Goal: Task Accomplishment & Management: Complete application form

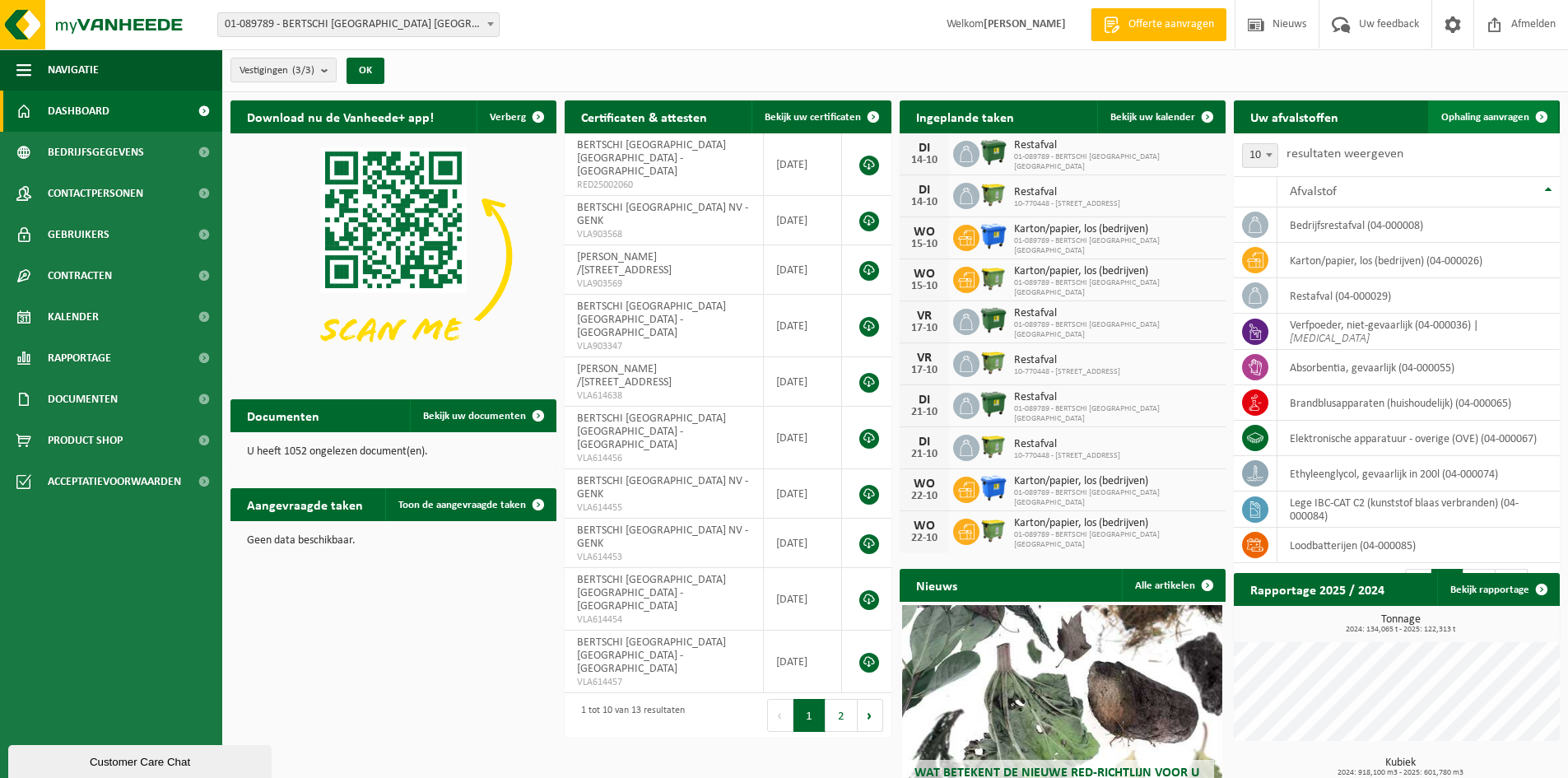
click at [1475, 113] on span "Ophaling aanvragen" at bounding box center [1486, 117] width 88 height 11
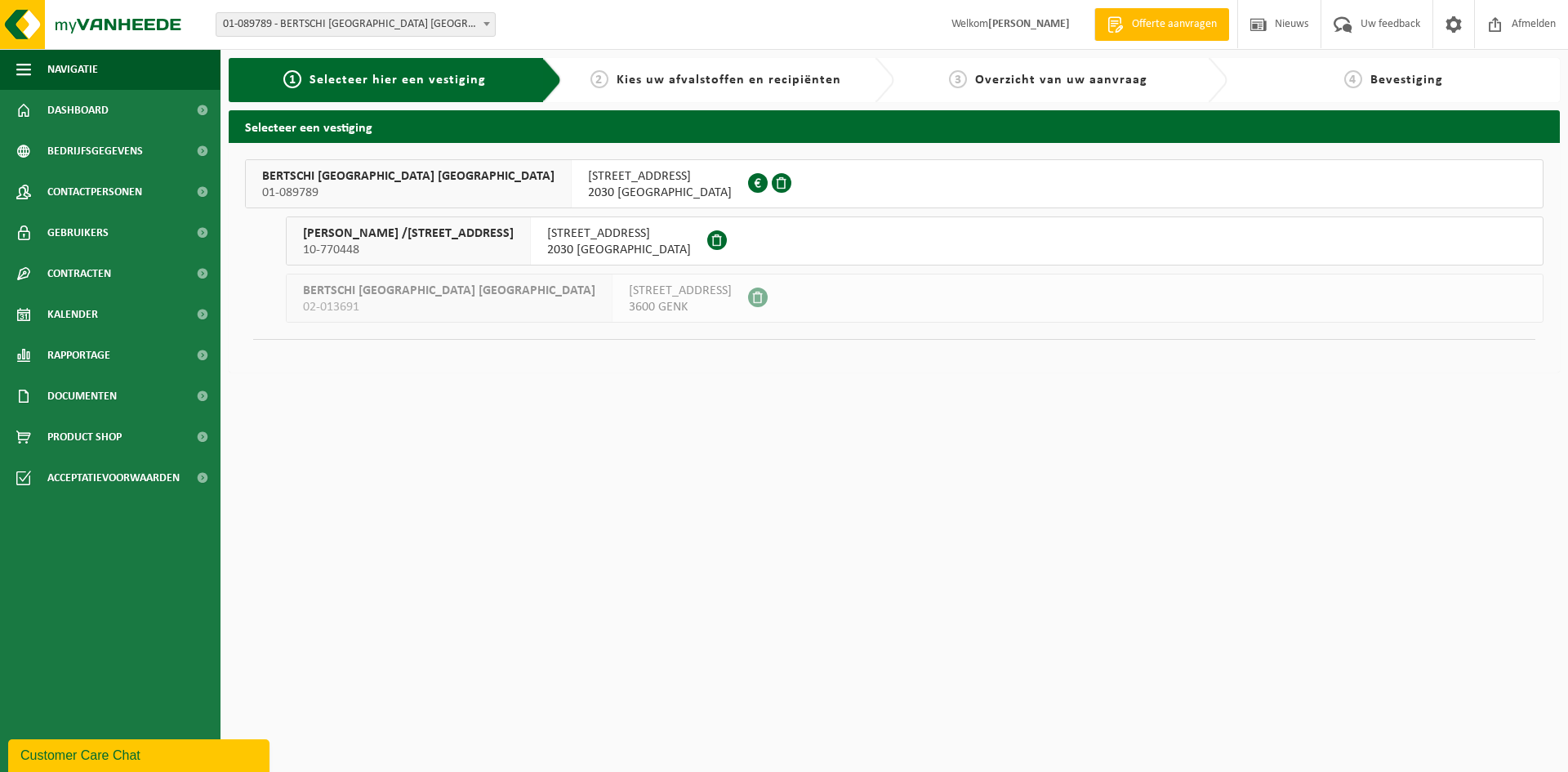
click at [588, 179] on span "ZOMERWEG 5" at bounding box center [660, 177] width 144 height 17
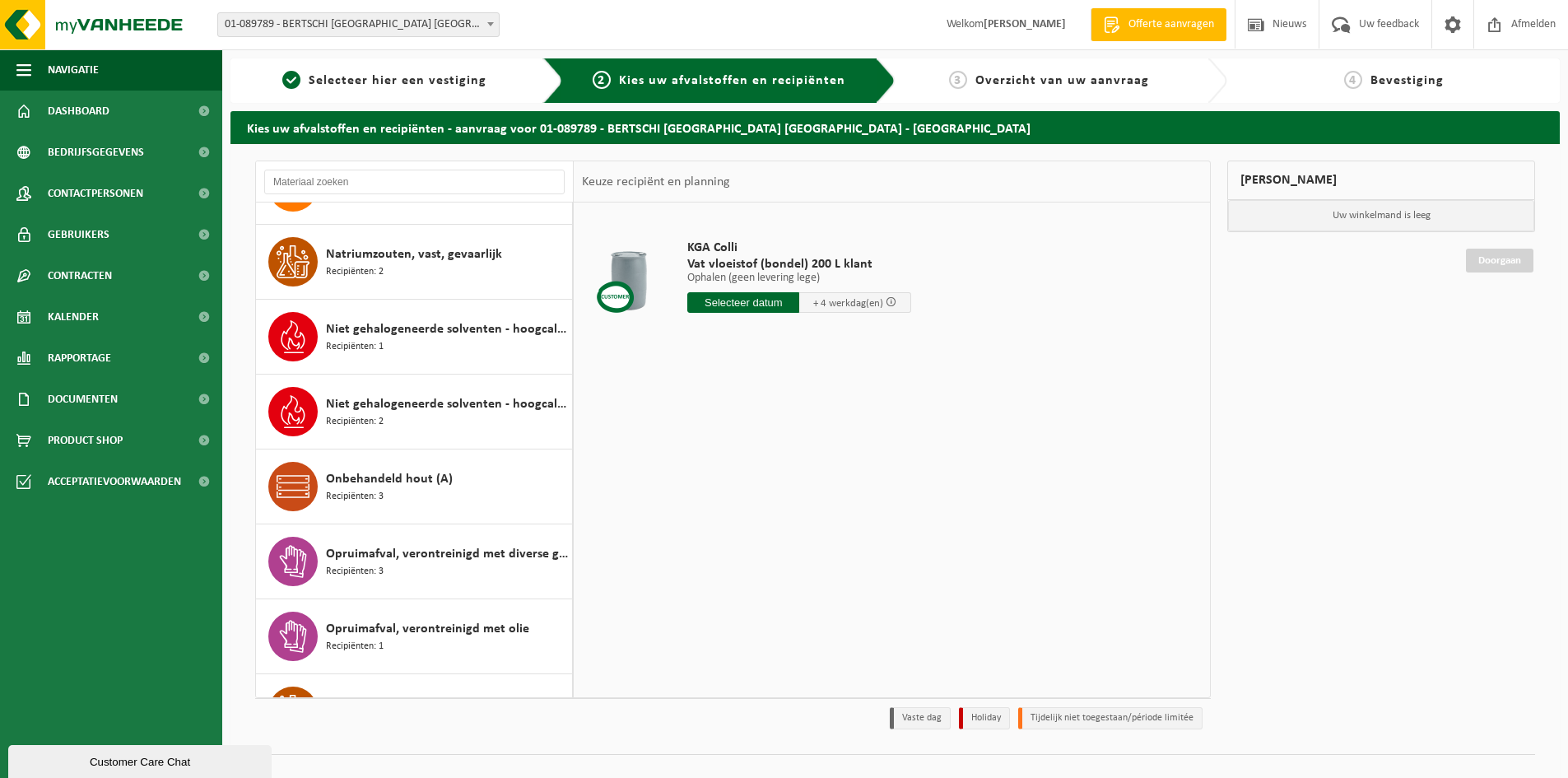
scroll to position [1564, 0]
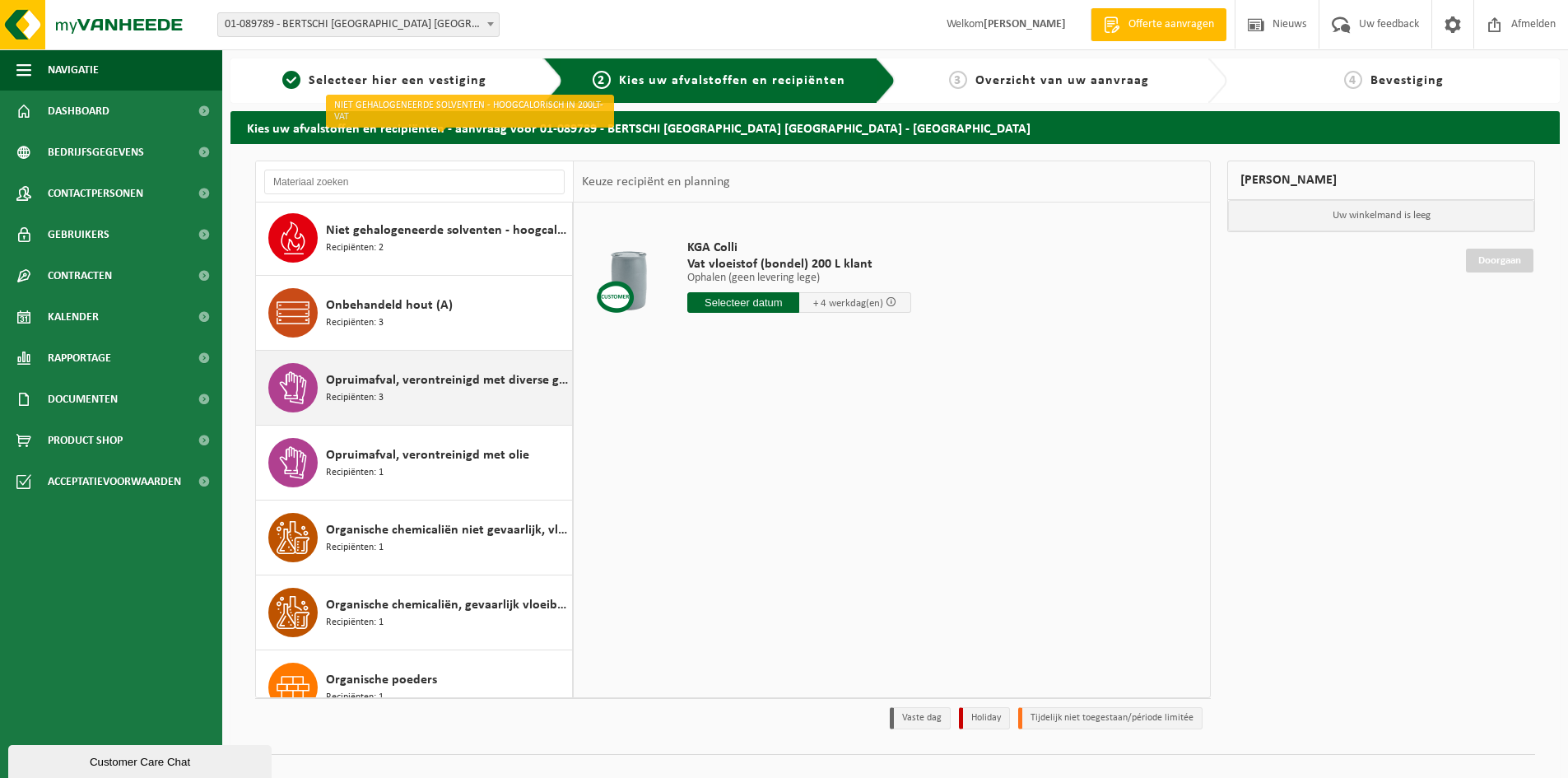
click at [365, 386] on span "Opruimafval, verontreinigd met diverse gevaarlijke afvalstoffen" at bounding box center [446, 381] width 242 height 20
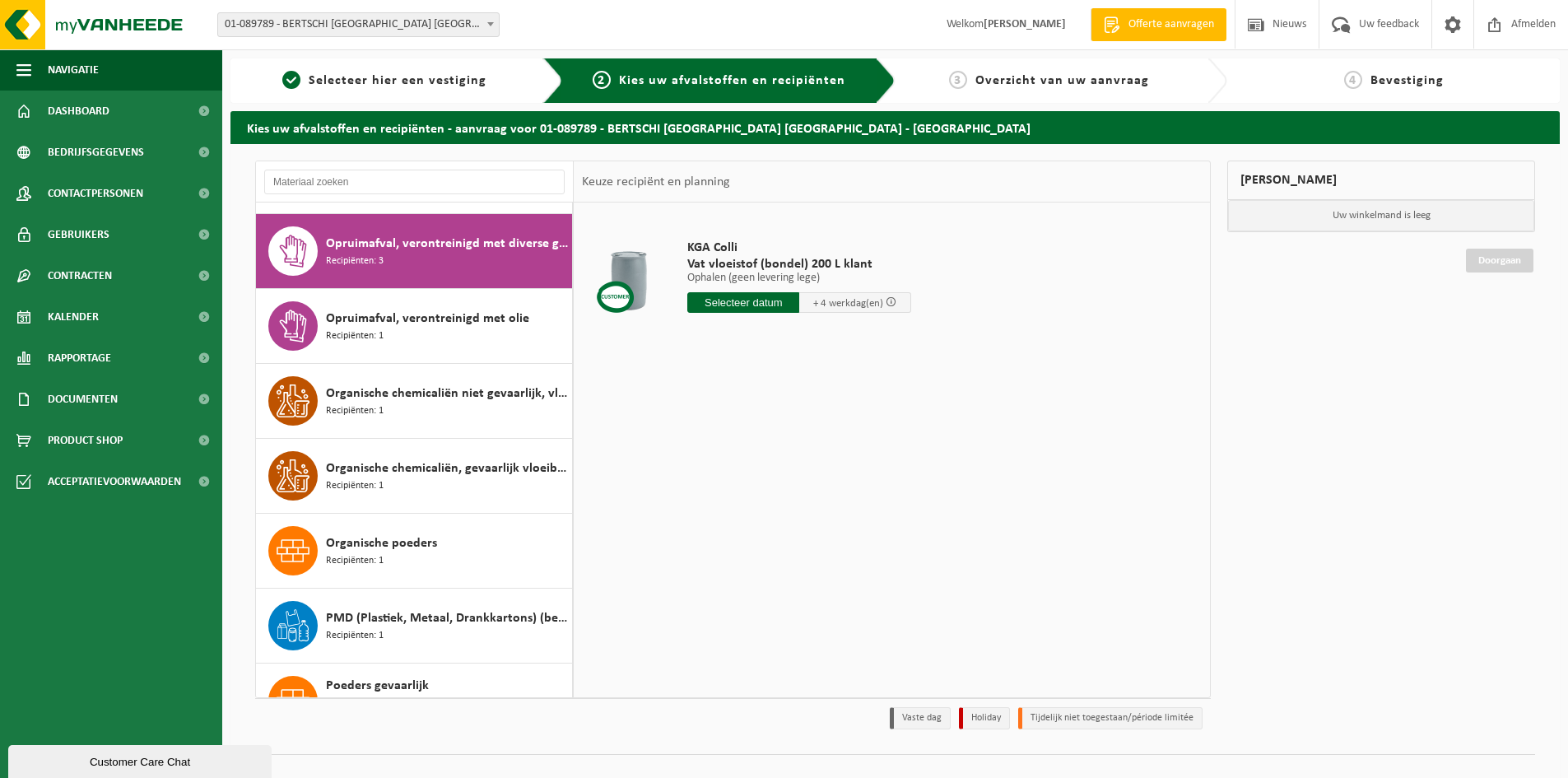
scroll to position [1874, 0]
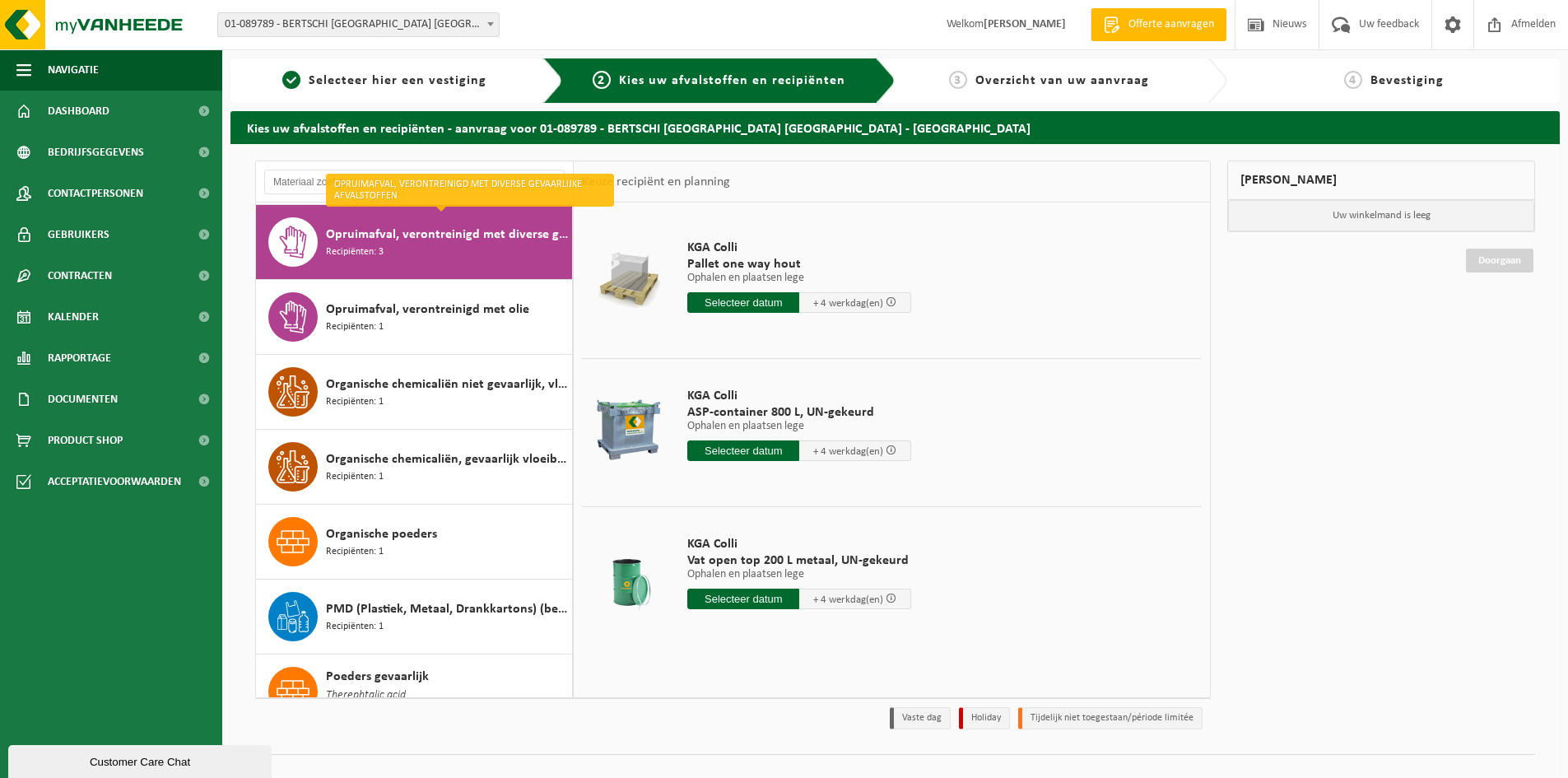
click at [718, 451] on input "text" at bounding box center [743, 451] width 112 height 21
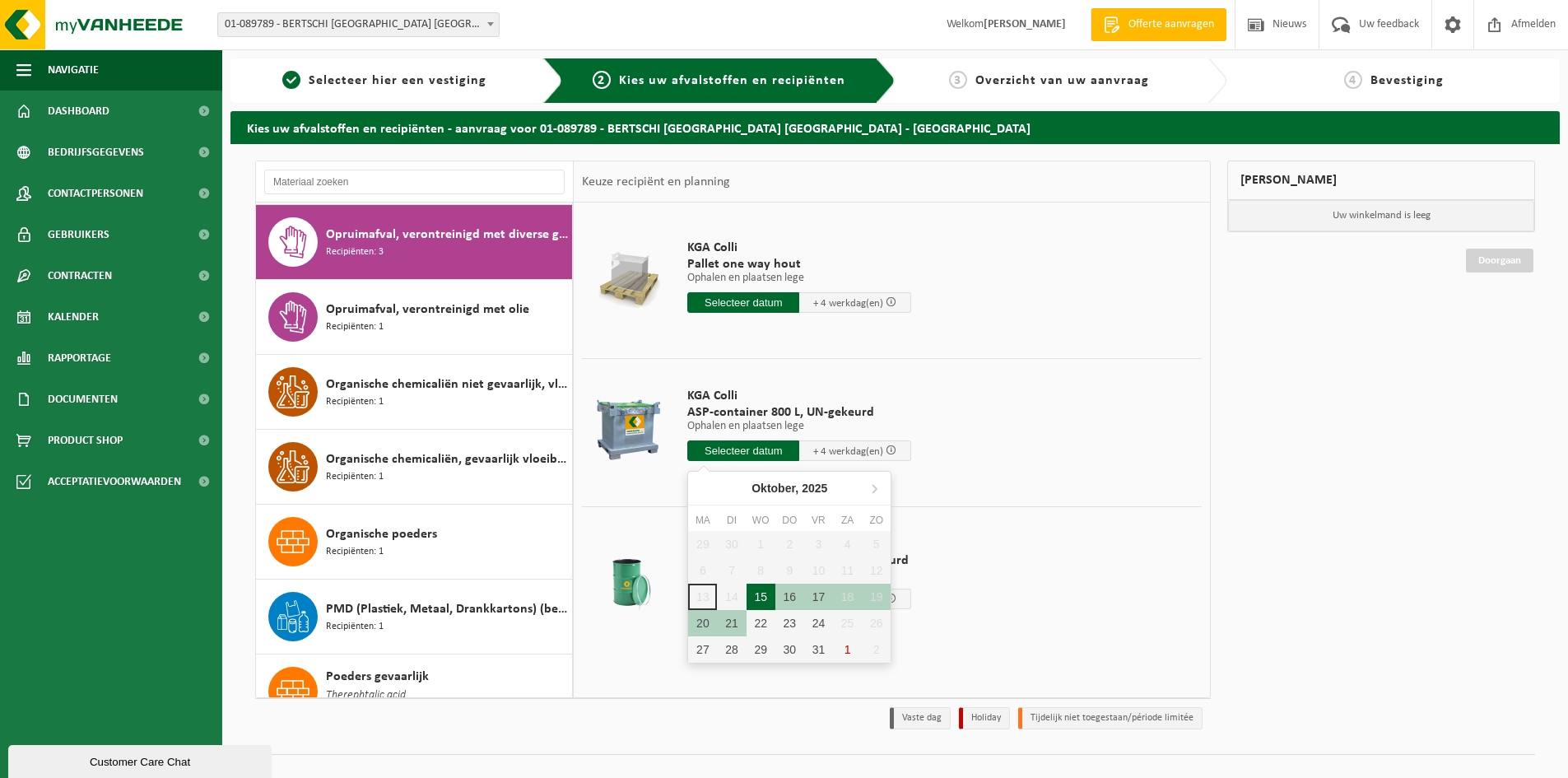
click at [754, 591] on div "15" at bounding box center [760, 597] width 29 height 27
type input "Van 2025-10-15"
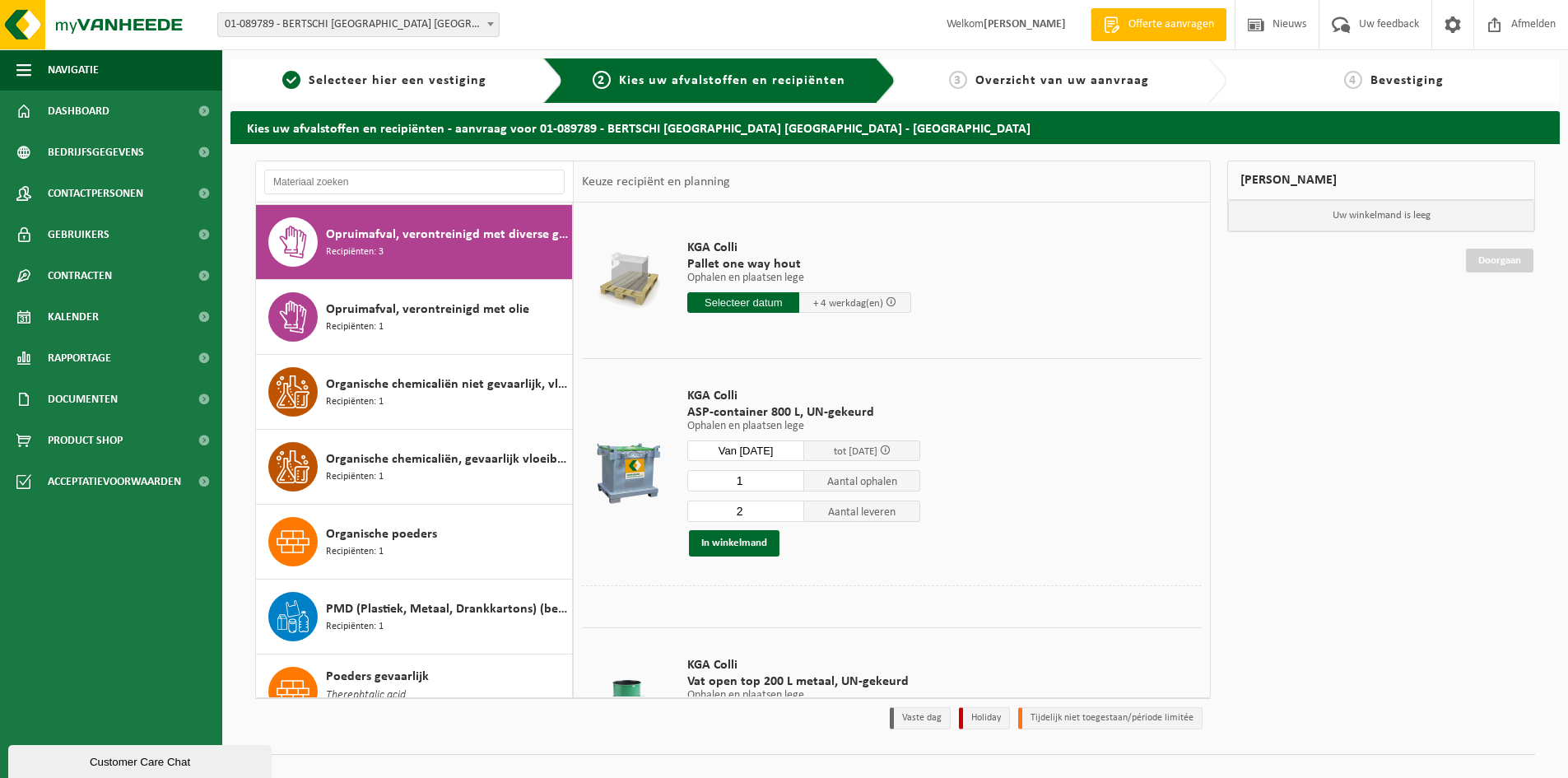
type input "1"
click at [789, 485] on input "1" at bounding box center [745, 481] width 117 height 22
type input "1"
click at [789, 513] on input "1" at bounding box center [745, 511] width 117 height 22
click at [764, 531] on button "In winkelmand" at bounding box center [734, 543] width 91 height 27
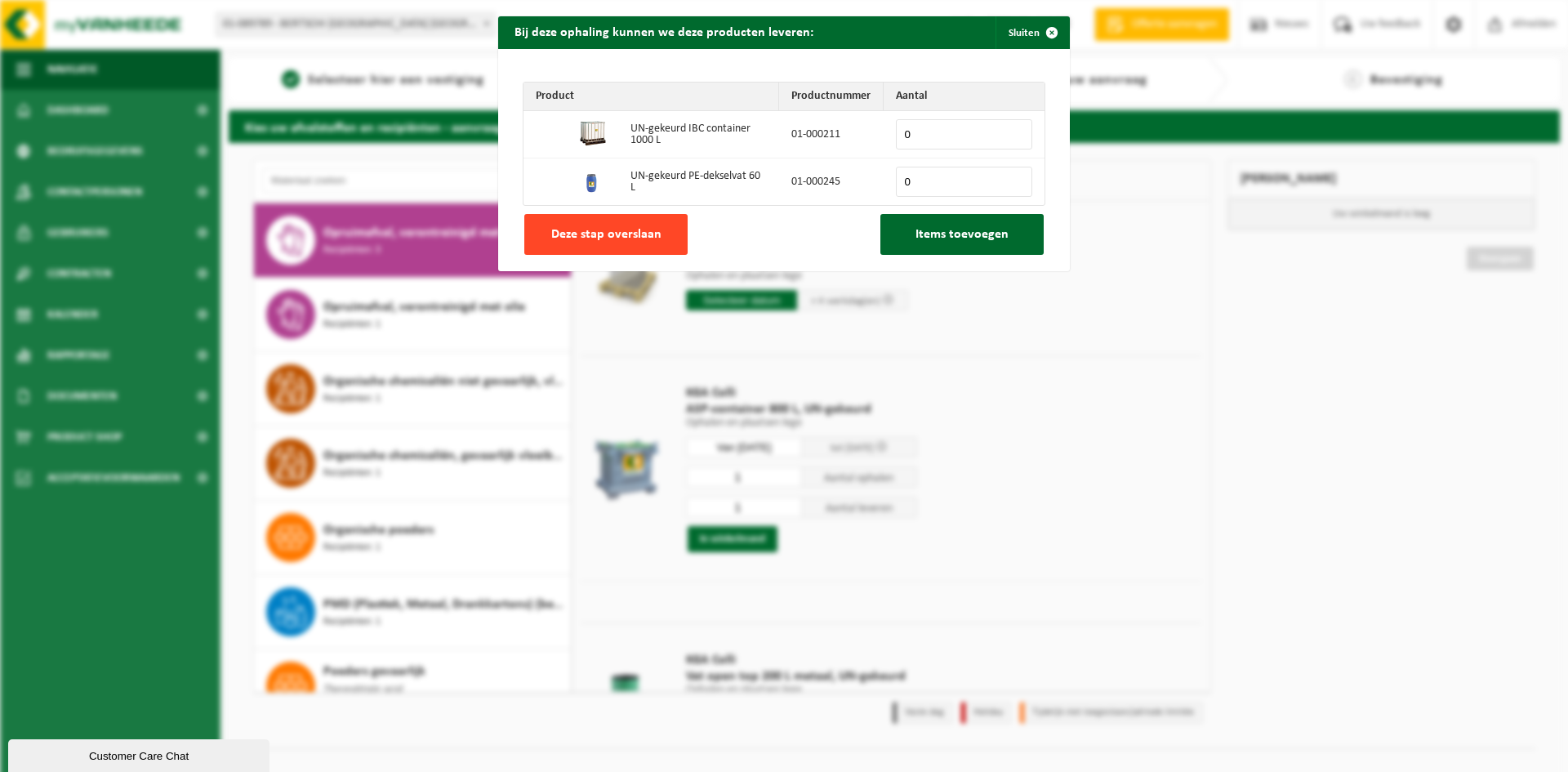
click at [595, 221] on button "Deze stap overslaan" at bounding box center [606, 234] width 164 height 41
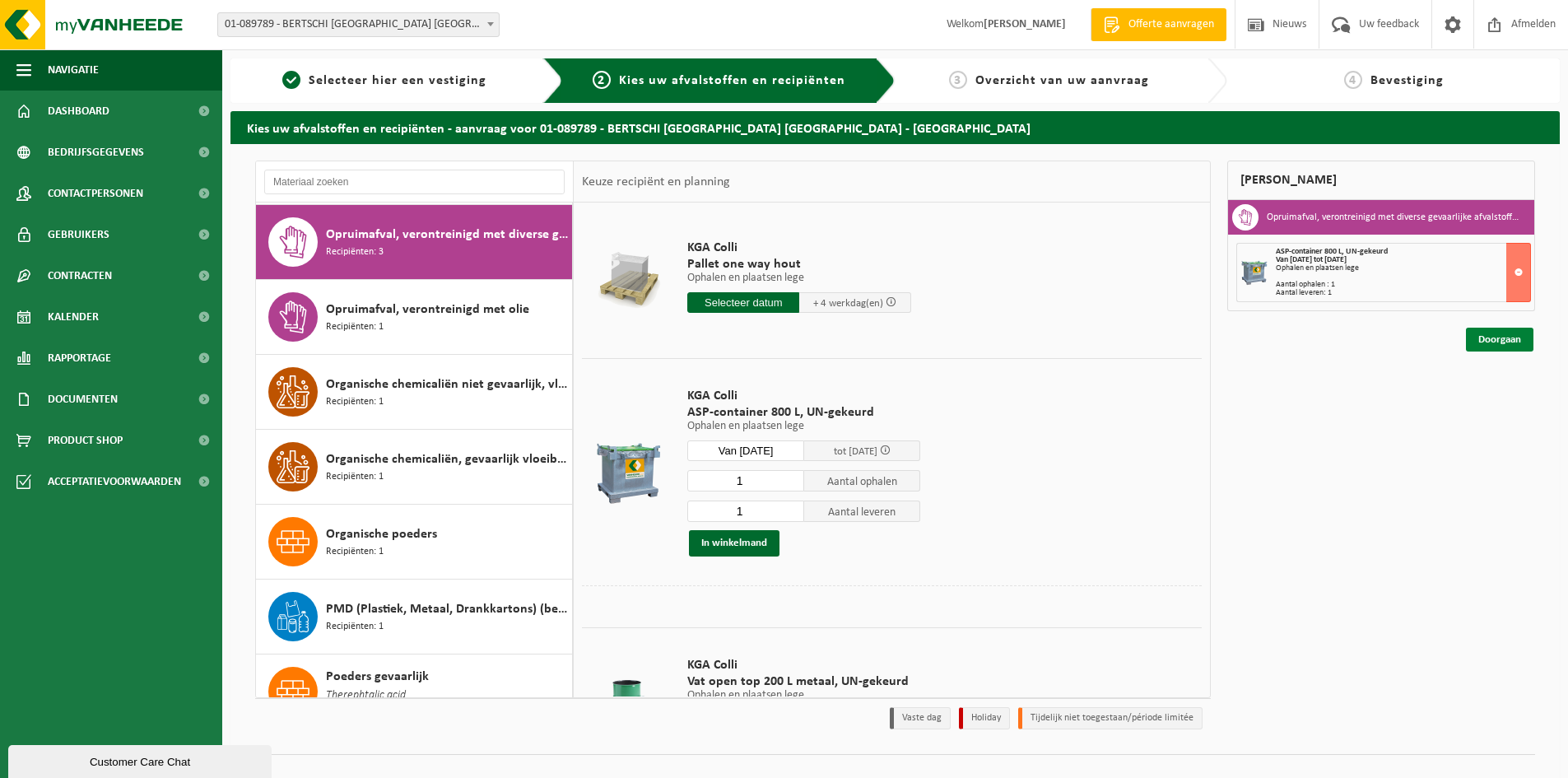
click at [1490, 336] on link "Doorgaan" at bounding box center [1499, 339] width 67 height 24
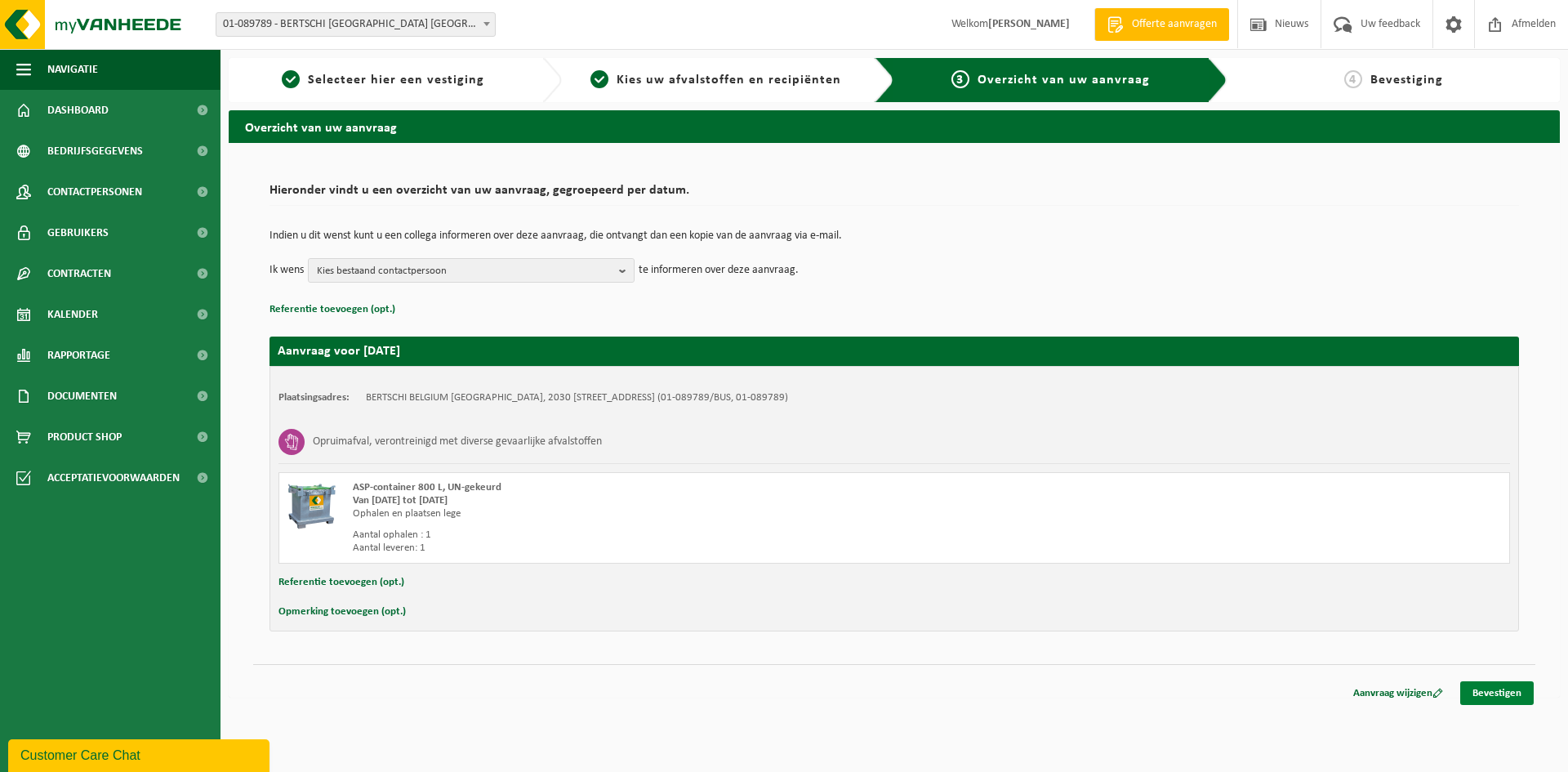
click at [1476, 697] on link "Bevestigen" at bounding box center [1496, 693] width 74 height 24
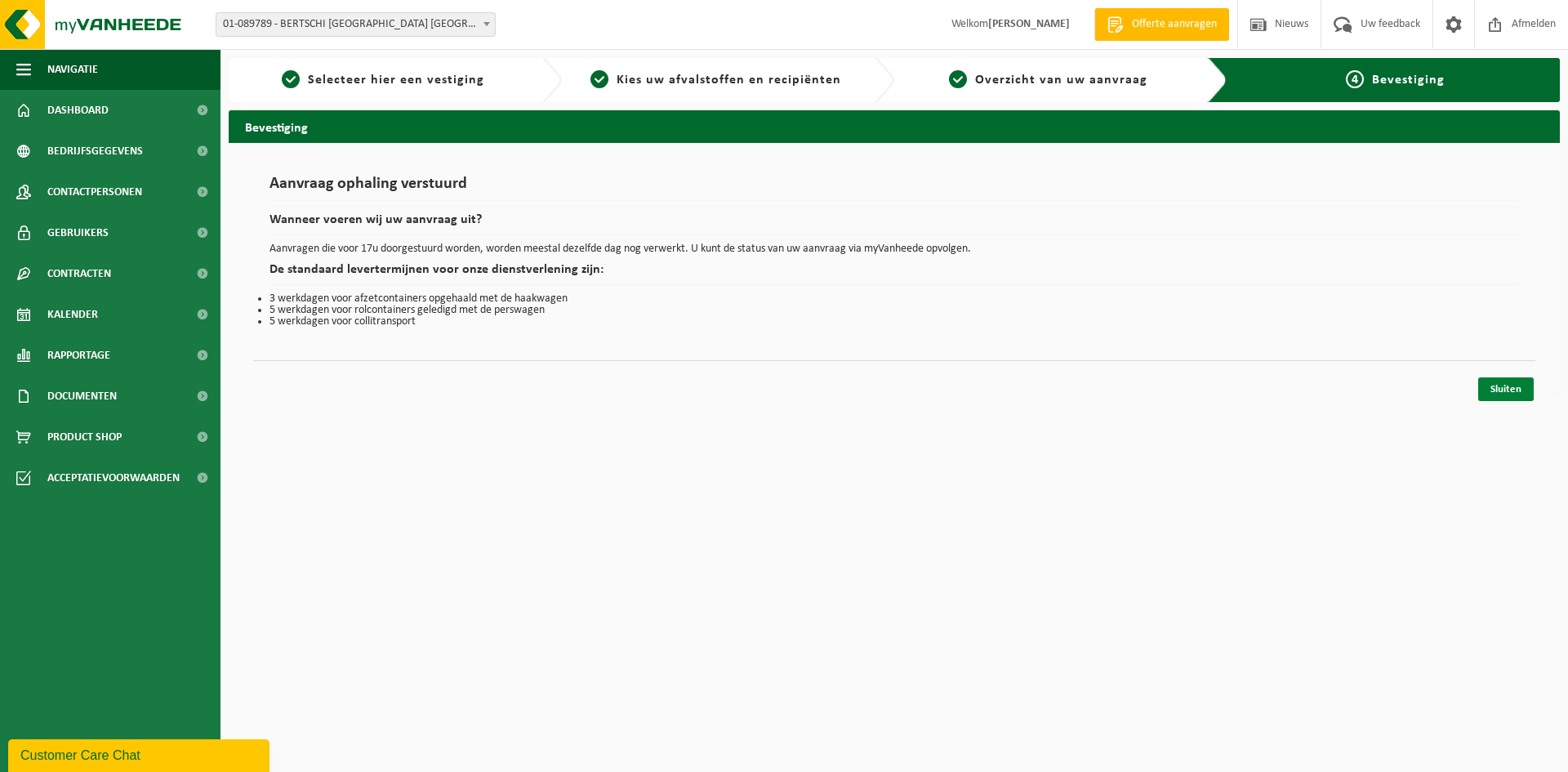
click at [1504, 392] on link "Sluiten" at bounding box center [1505, 389] width 55 height 24
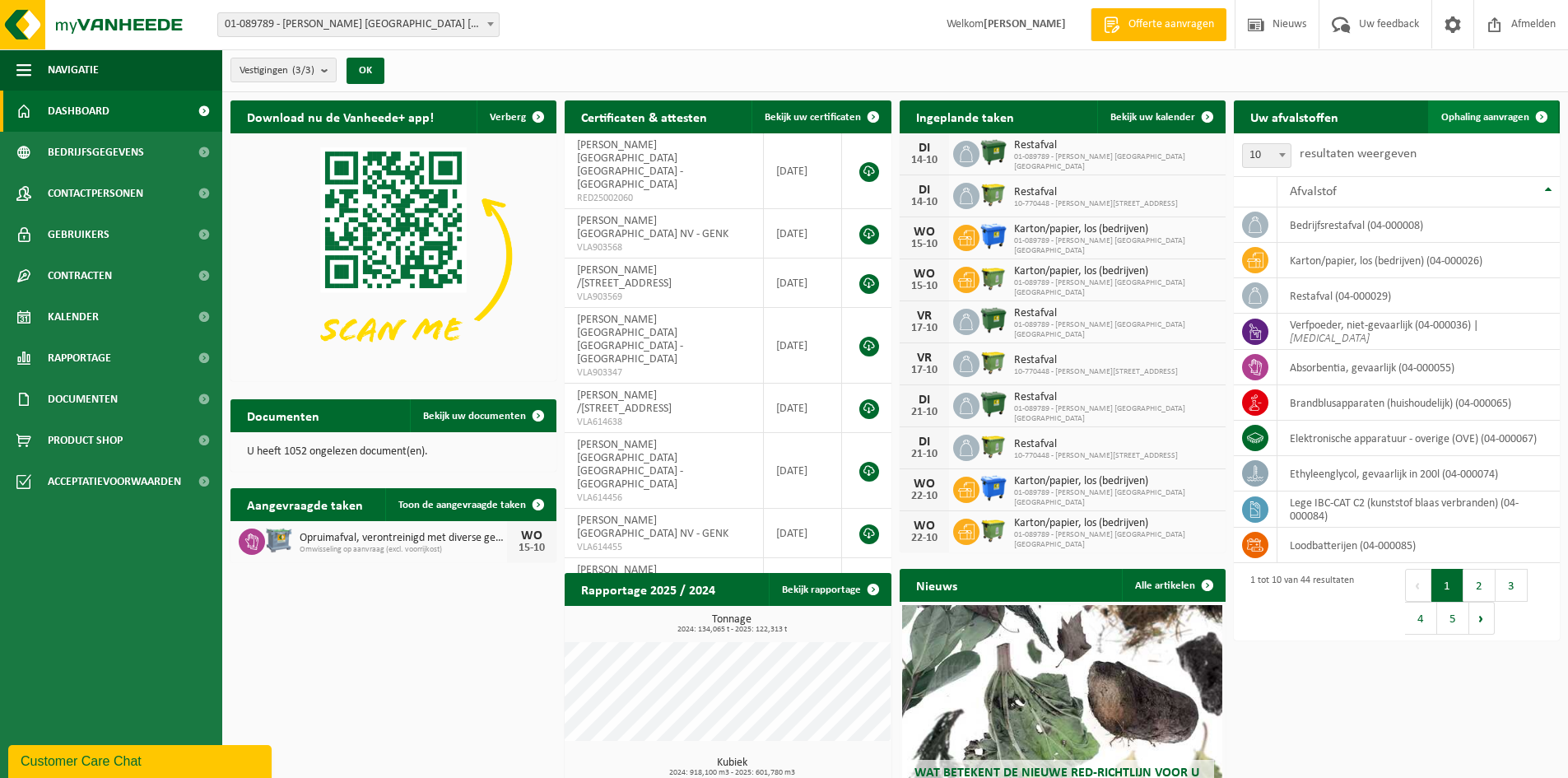
click at [1486, 121] on span "Ophaling aanvragen" at bounding box center [1486, 117] width 88 height 11
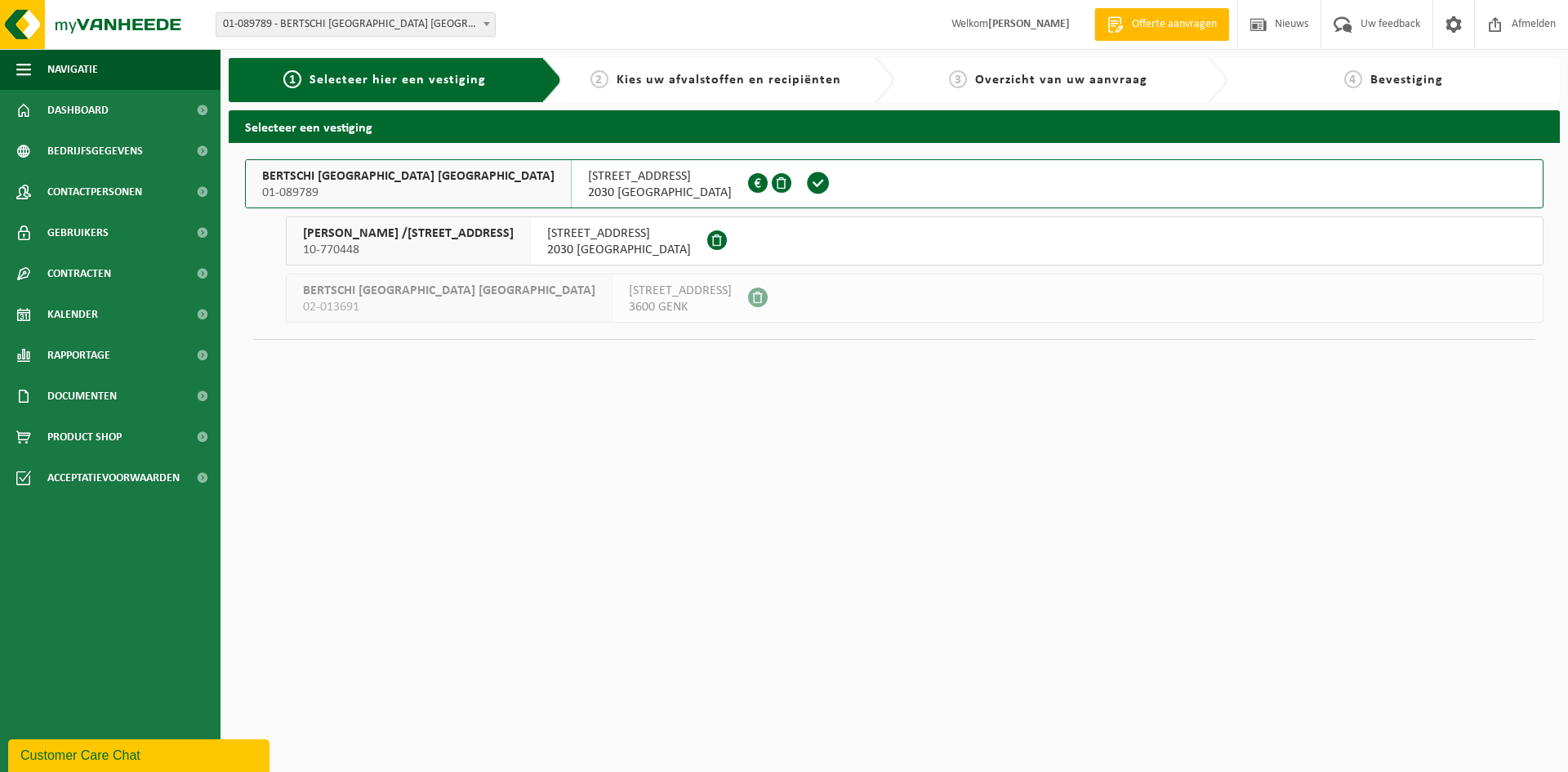
click at [373, 188] on span "01-089789" at bounding box center [408, 193] width 292 height 17
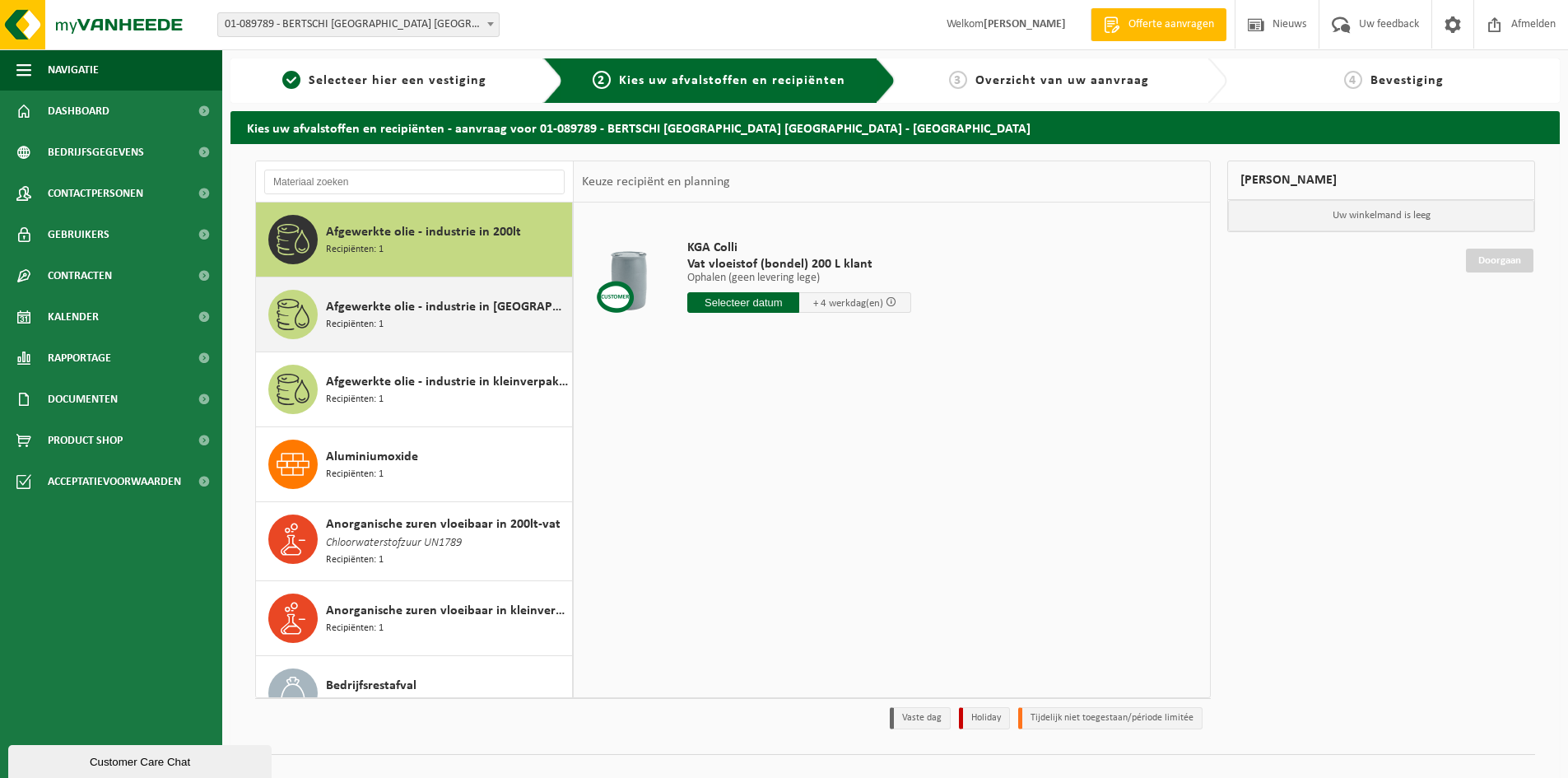
click at [362, 313] on span "Afgewerkte olie - industrie in [GEOGRAPHIC_DATA]" at bounding box center [446, 307] width 242 height 20
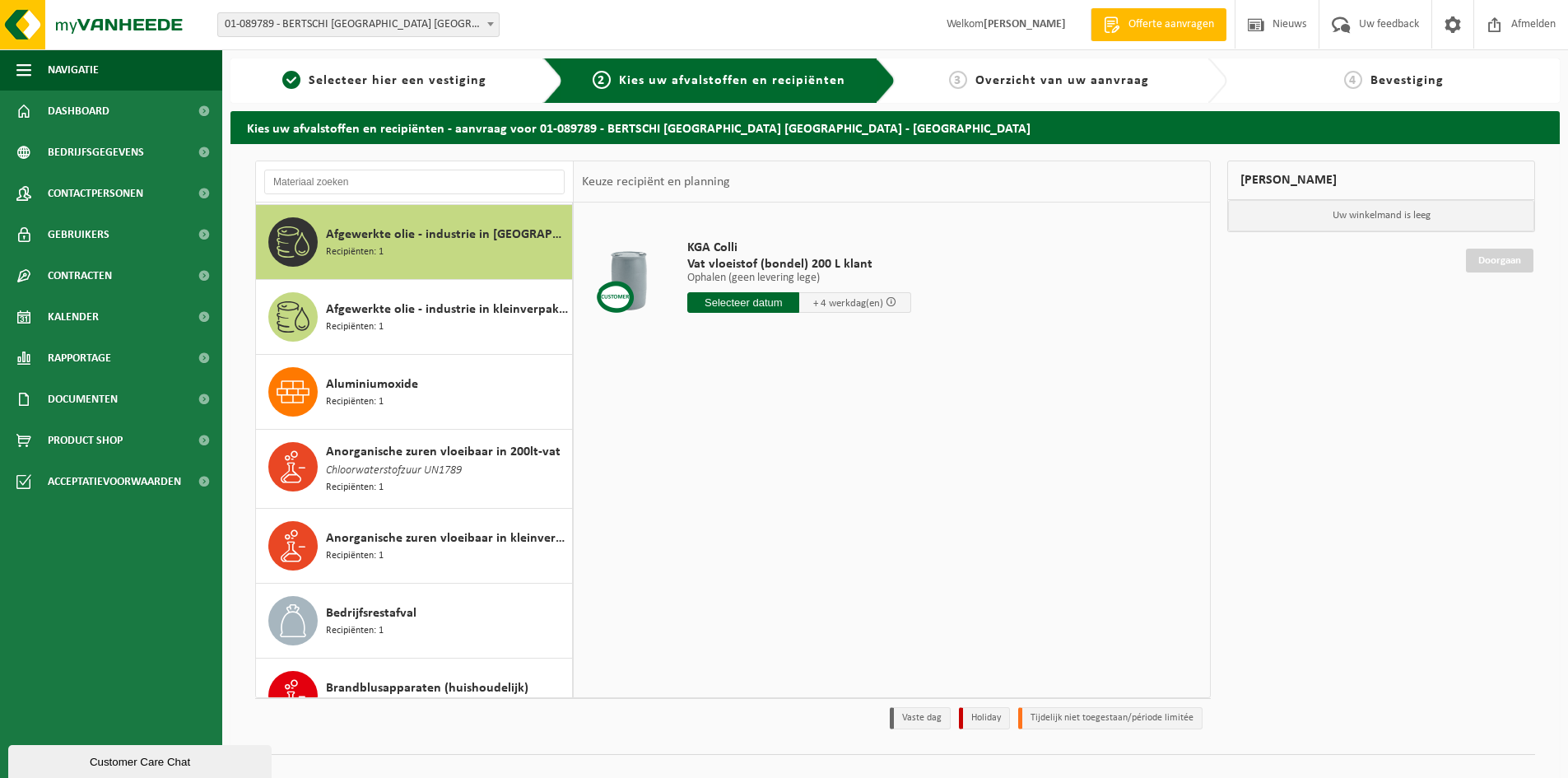
scroll to position [75, 0]
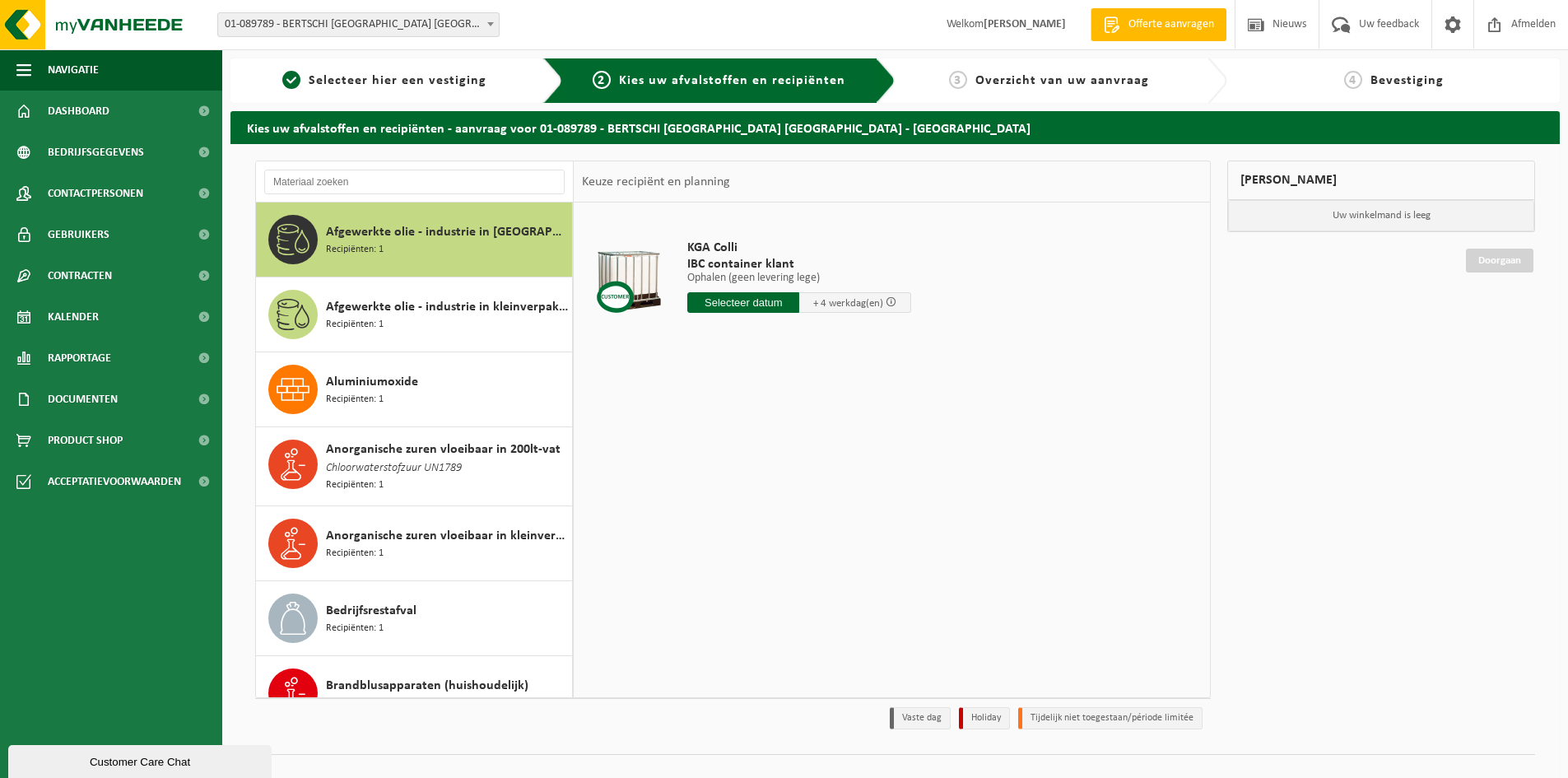
click at [714, 303] on input "text" at bounding box center [743, 302] width 112 height 21
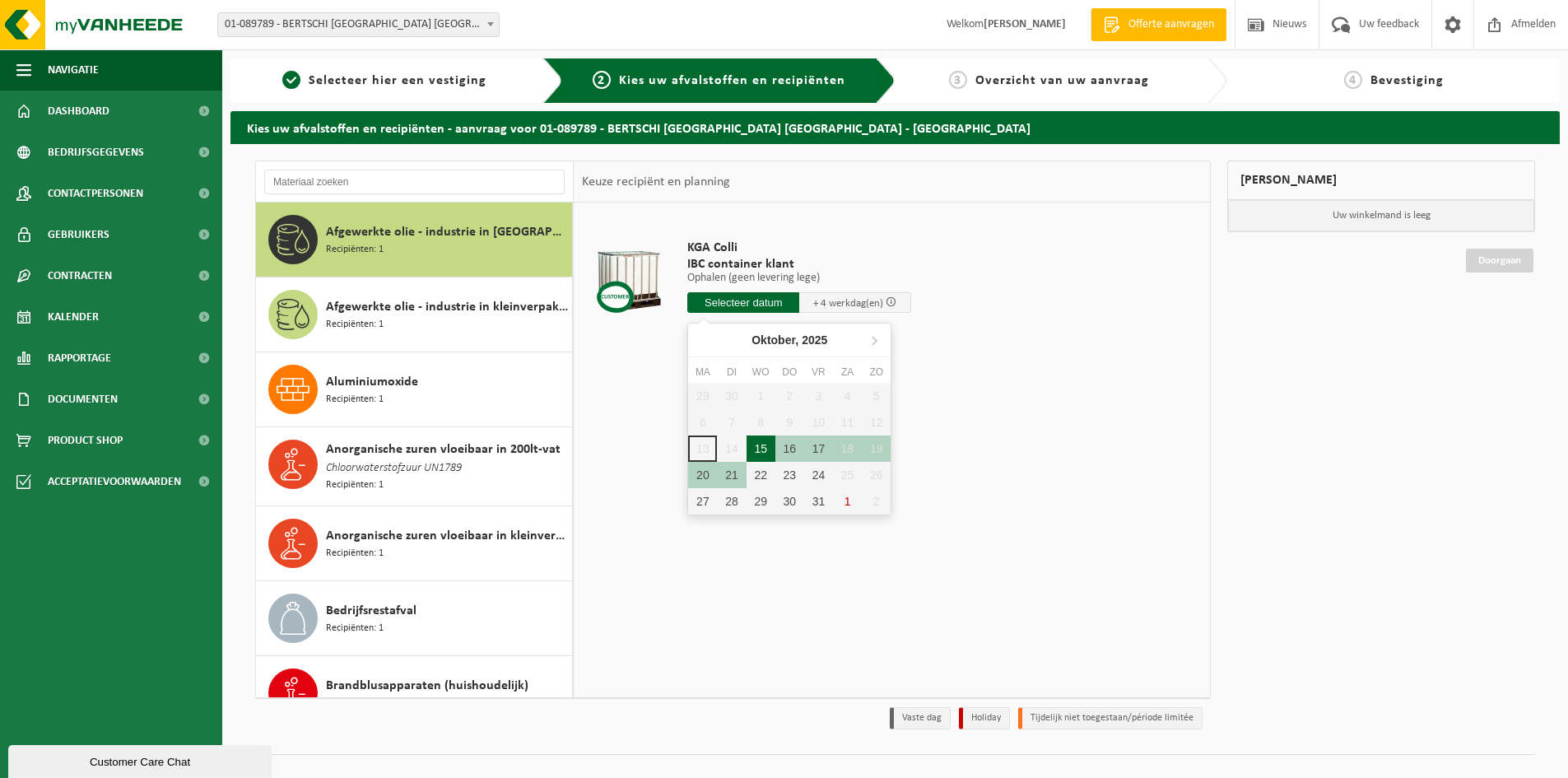
click at [759, 446] on div "15" at bounding box center [760, 449] width 29 height 27
type input "Van 2025-10-15"
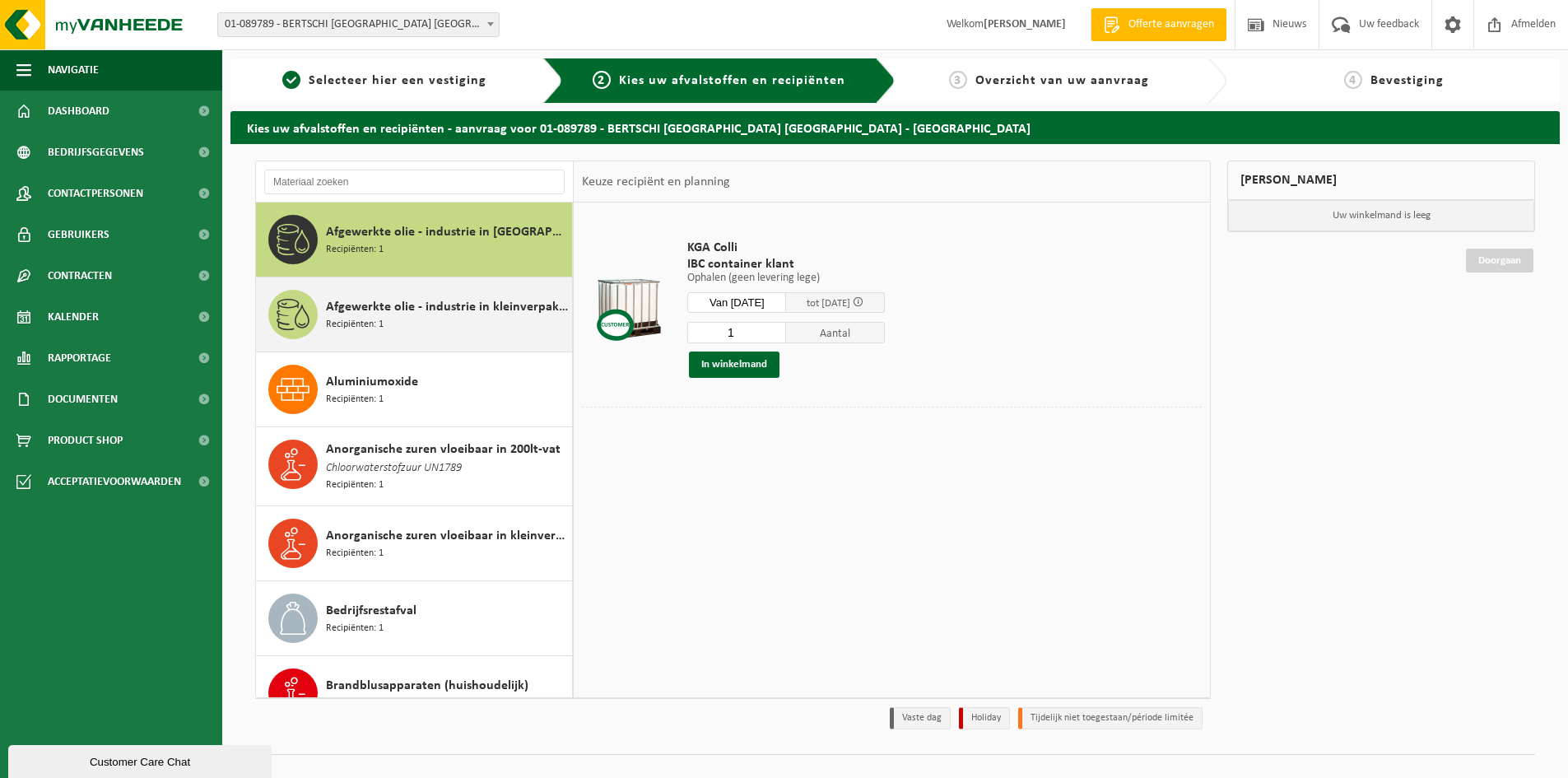
click at [384, 297] on span "Afgewerkte olie - industrie in kleinverpakking" at bounding box center [446, 307] width 242 height 20
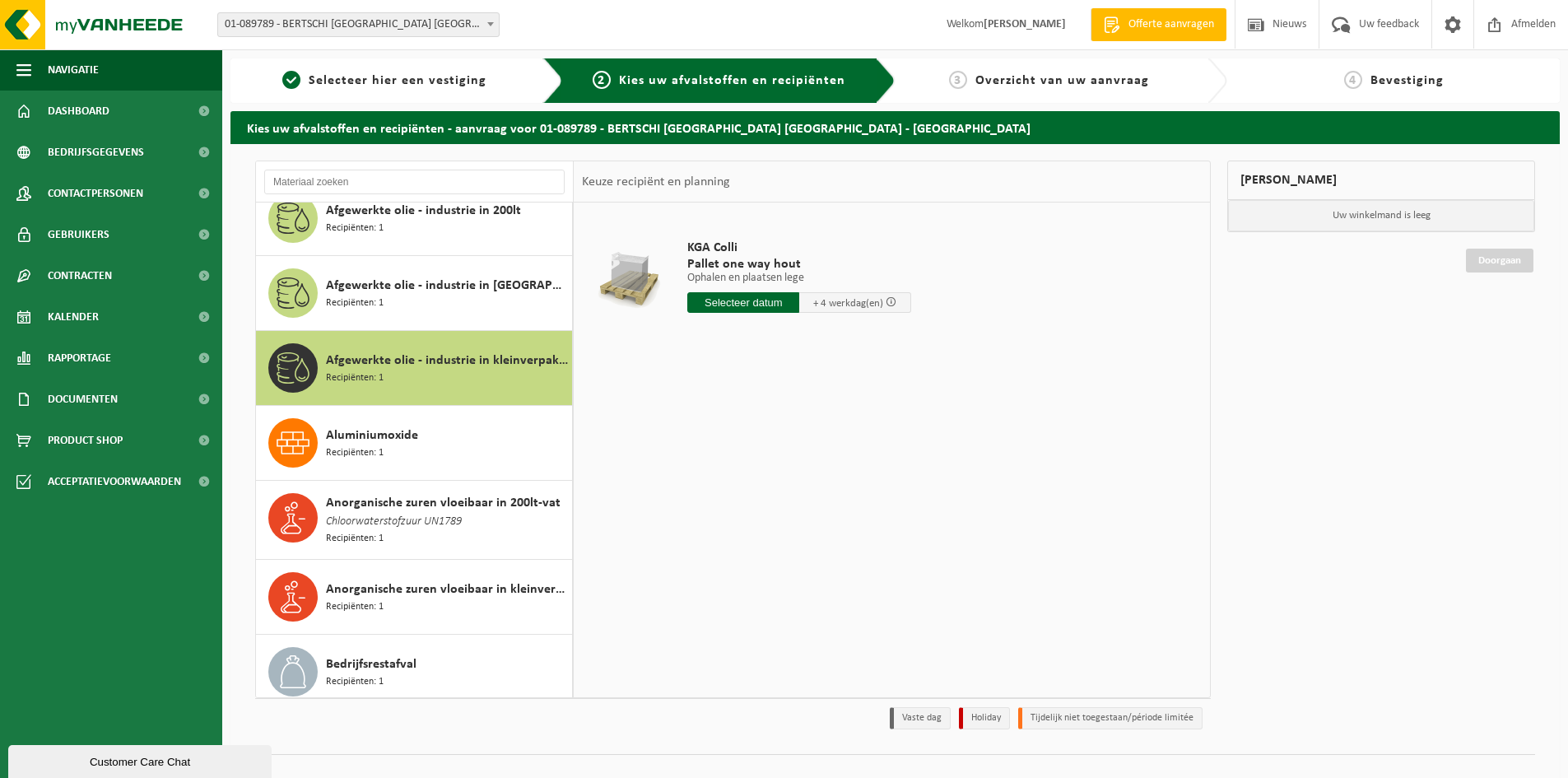
scroll to position [0, 0]
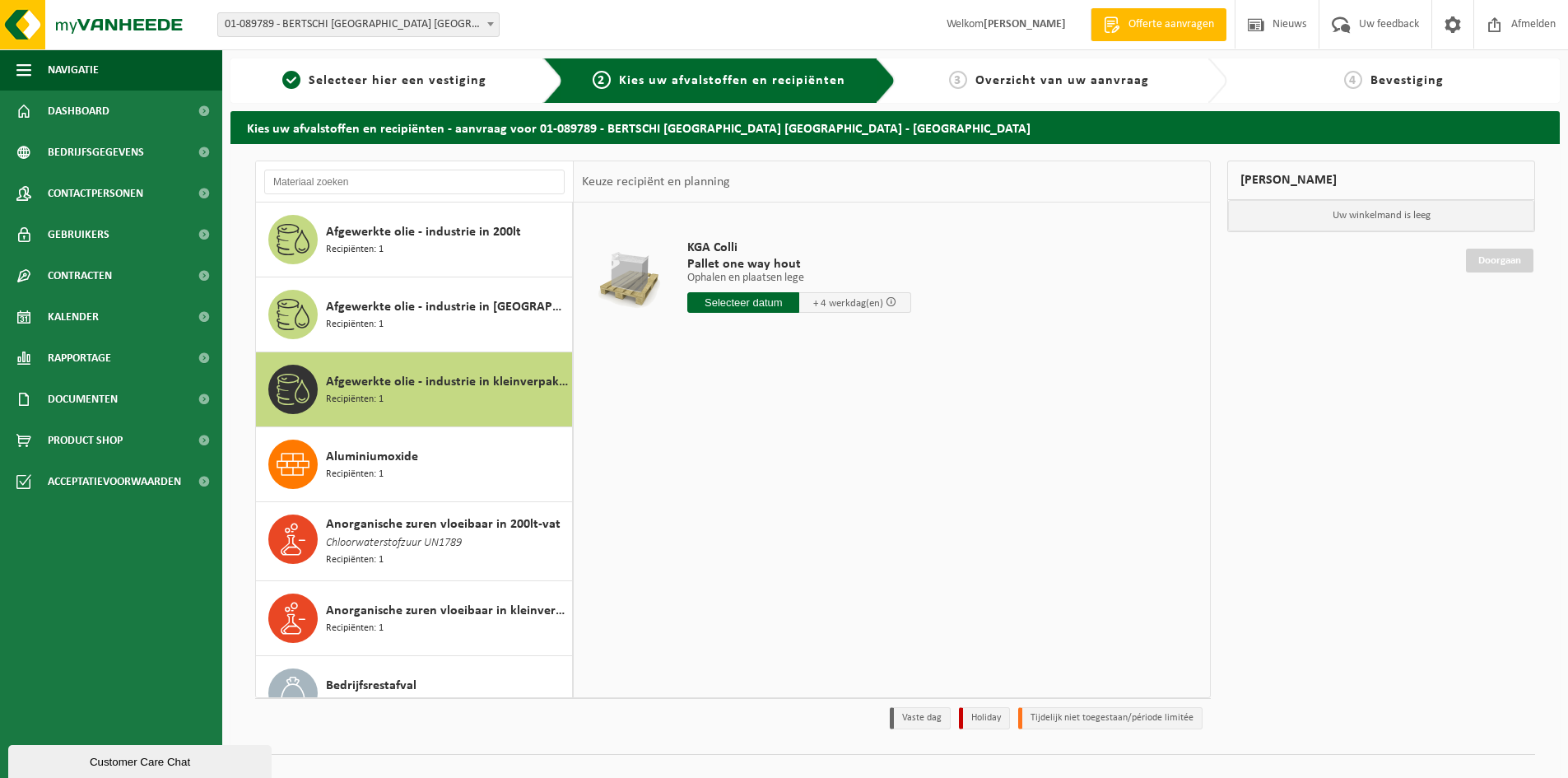
click at [436, 251] on div "Afgewerkte olie - industrie in 200lt Recipiënten: 1" at bounding box center [446, 239] width 242 height 49
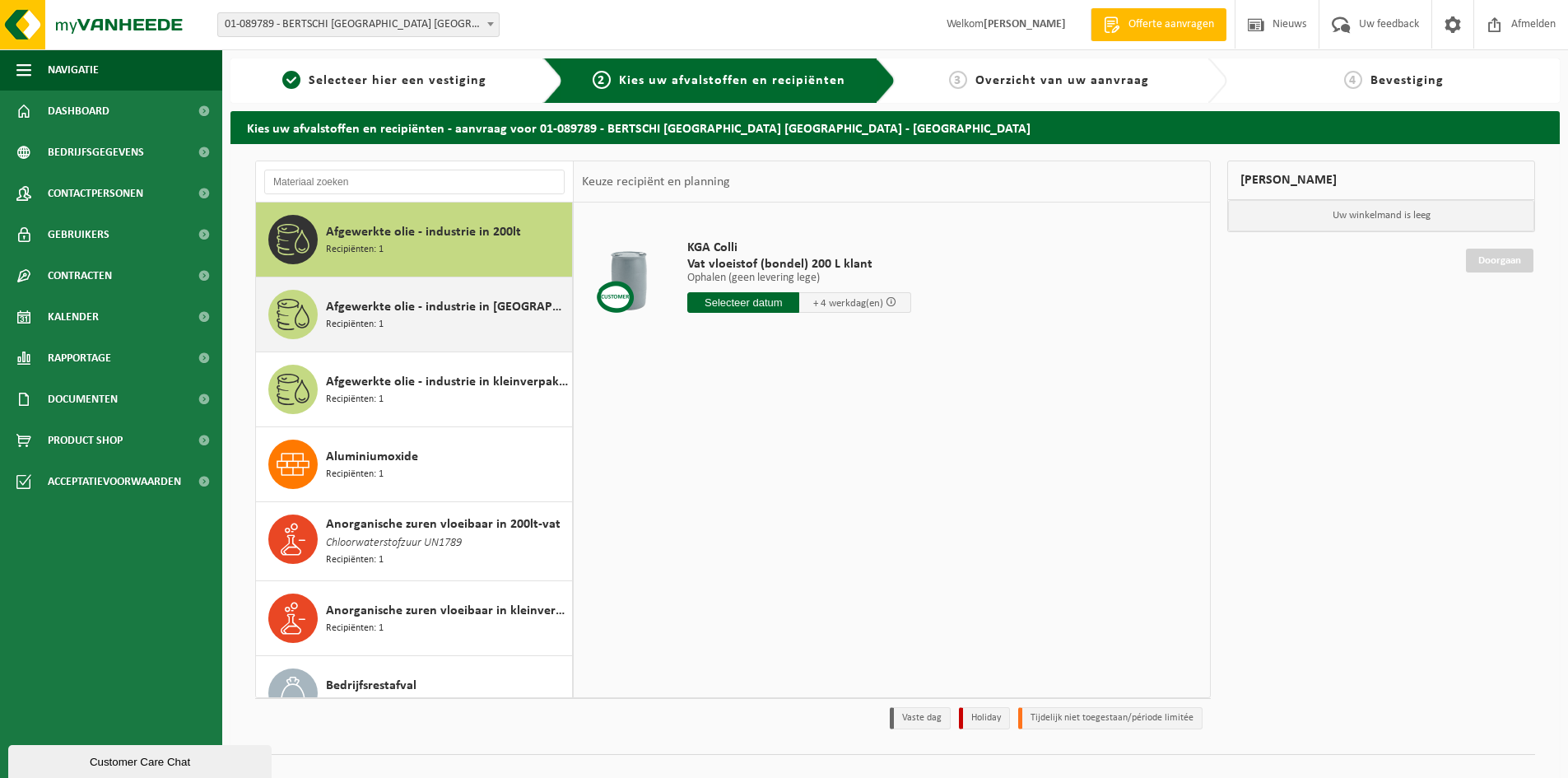
click at [426, 304] on span "Afgewerkte olie - industrie in IBC" at bounding box center [446, 307] width 242 height 20
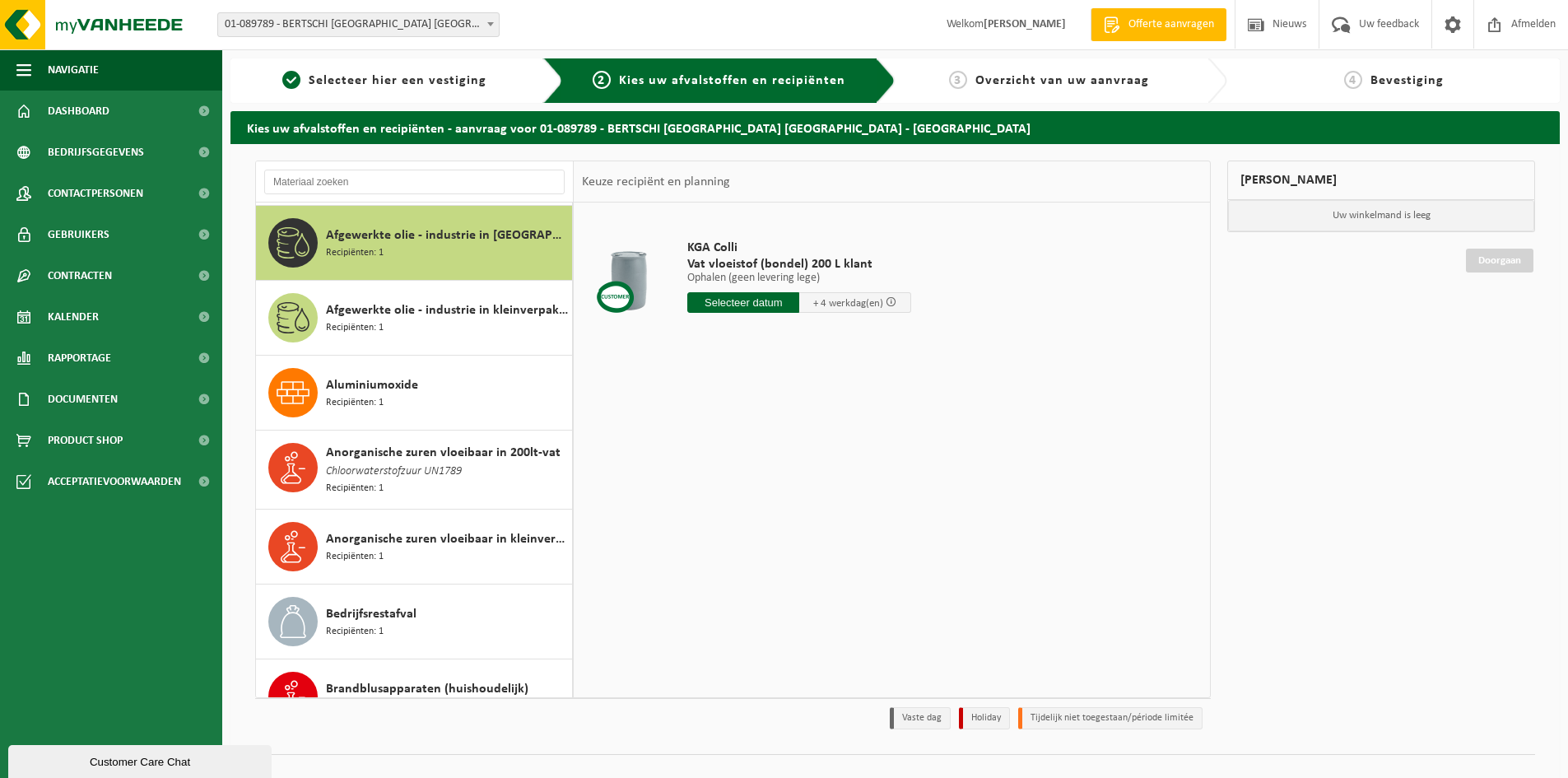
scroll to position [75, 0]
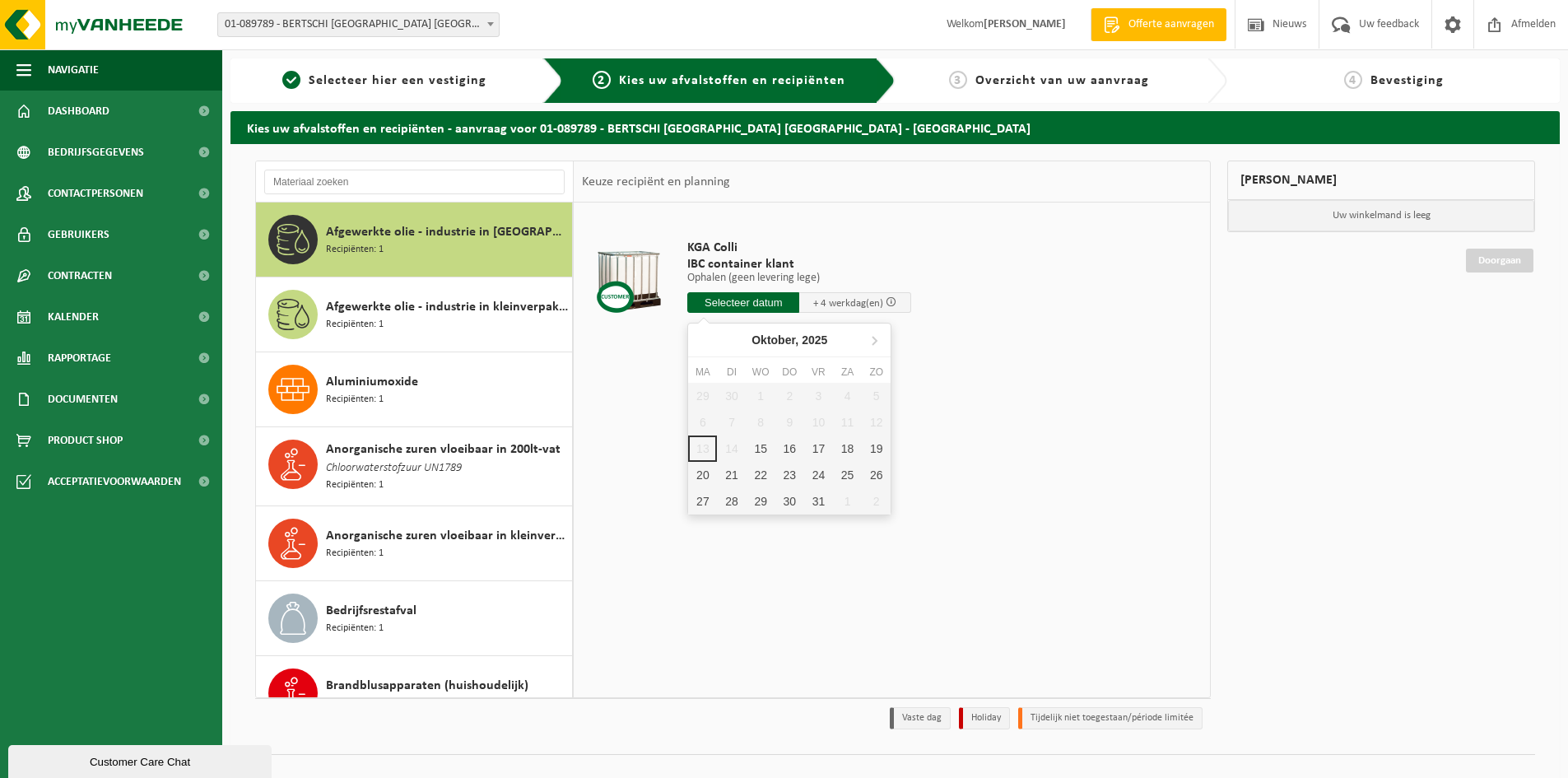
click at [749, 297] on input "text" at bounding box center [743, 302] width 112 height 21
click at [759, 437] on div "15" at bounding box center [760, 449] width 29 height 27
type input "Van 2025-10-15"
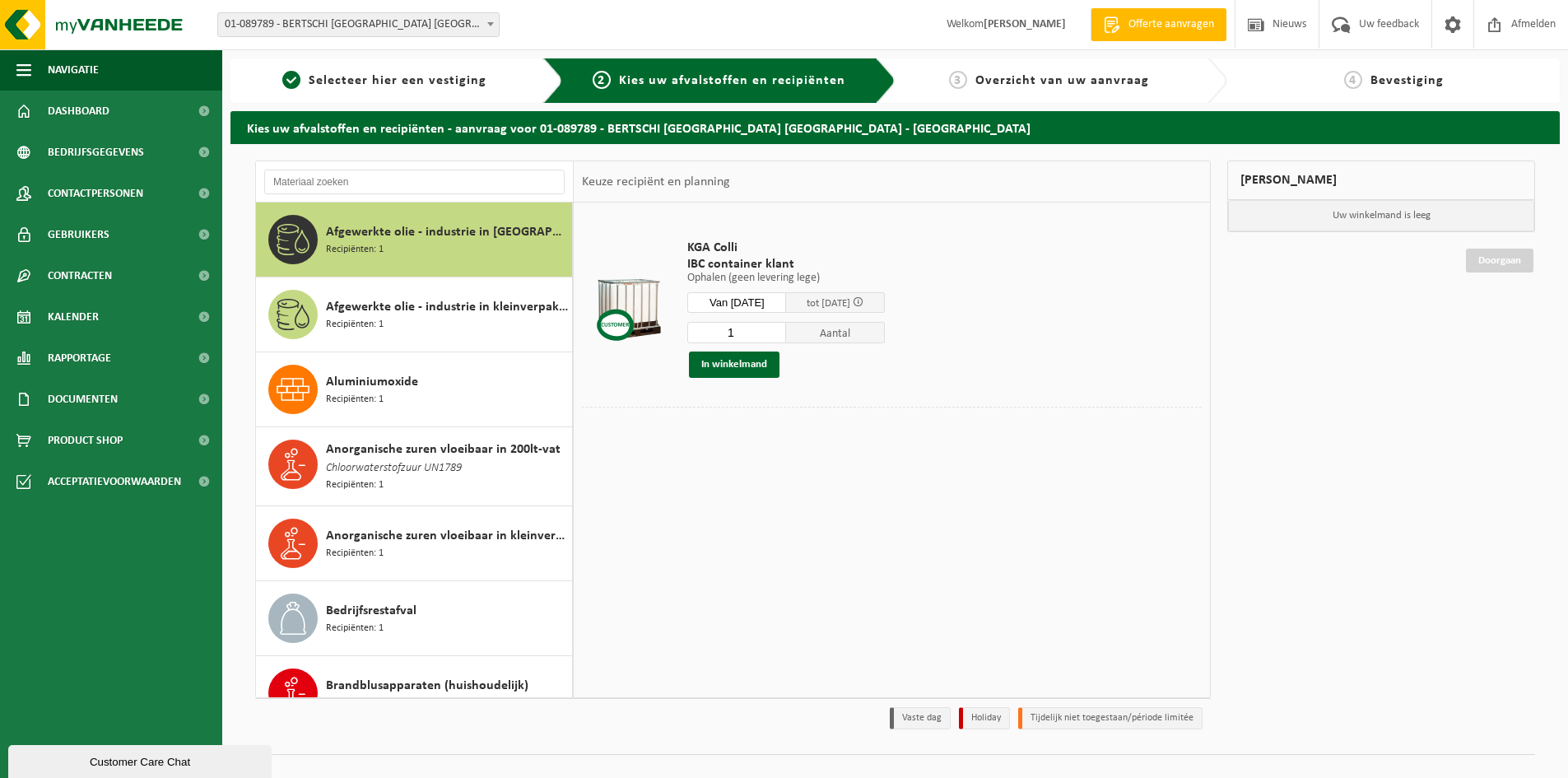
click at [675, 418] on div at bounding box center [892, 419] width 620 height 26
click at [665, 433] on td at bounding box center [892, 423] width 620 height 34
click at [725, 376] on button "In winkelmand" at bounding box center [734, 365] width 91 height 27
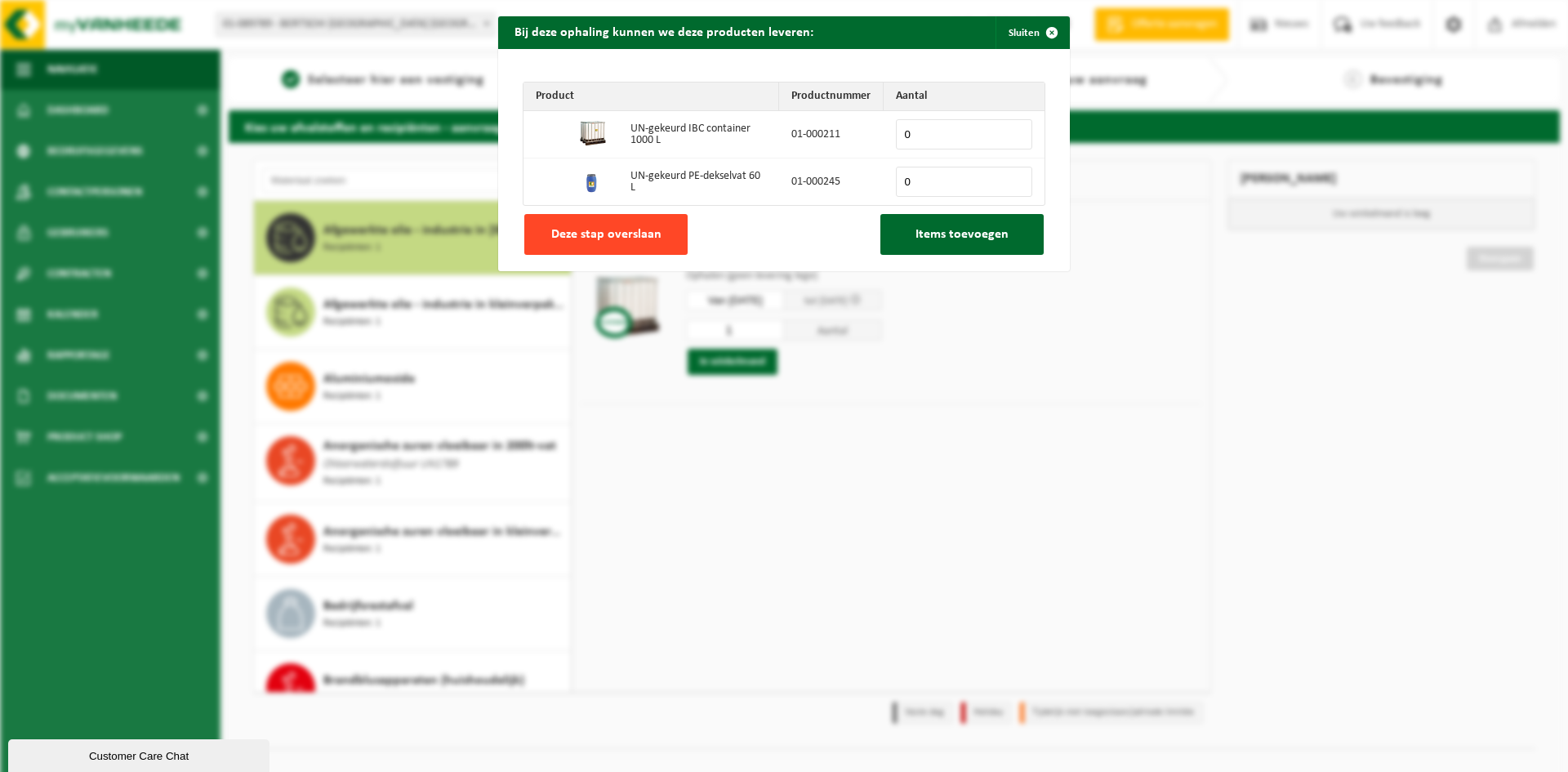
click at [634, 240] on span "Deze stap overslaan" at bounding box center [606, 235] width 110 height 13
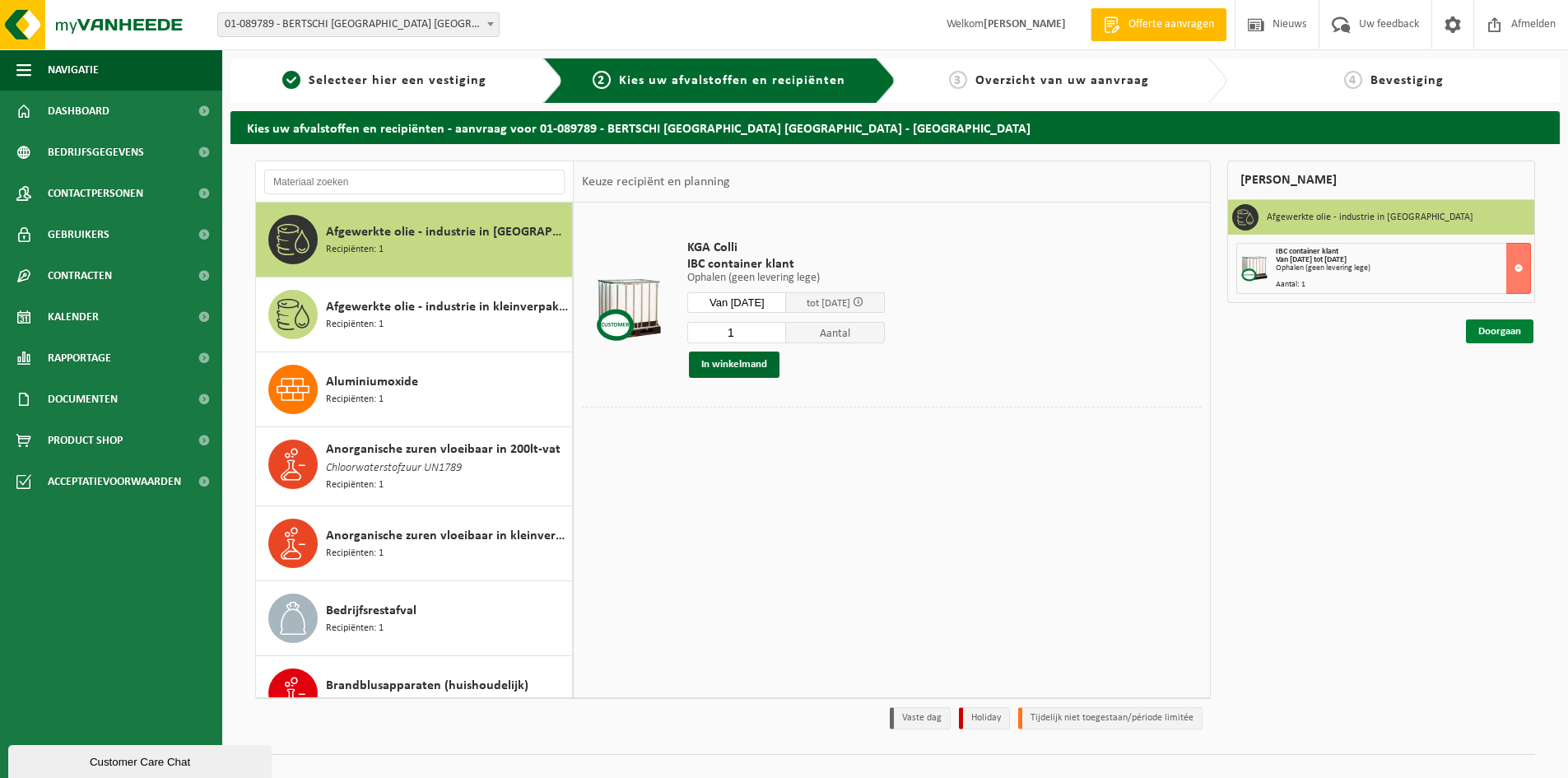
click at [1498, 339] on link "Doorgaan" at bounding box center [1499, 331] width 67 height 24
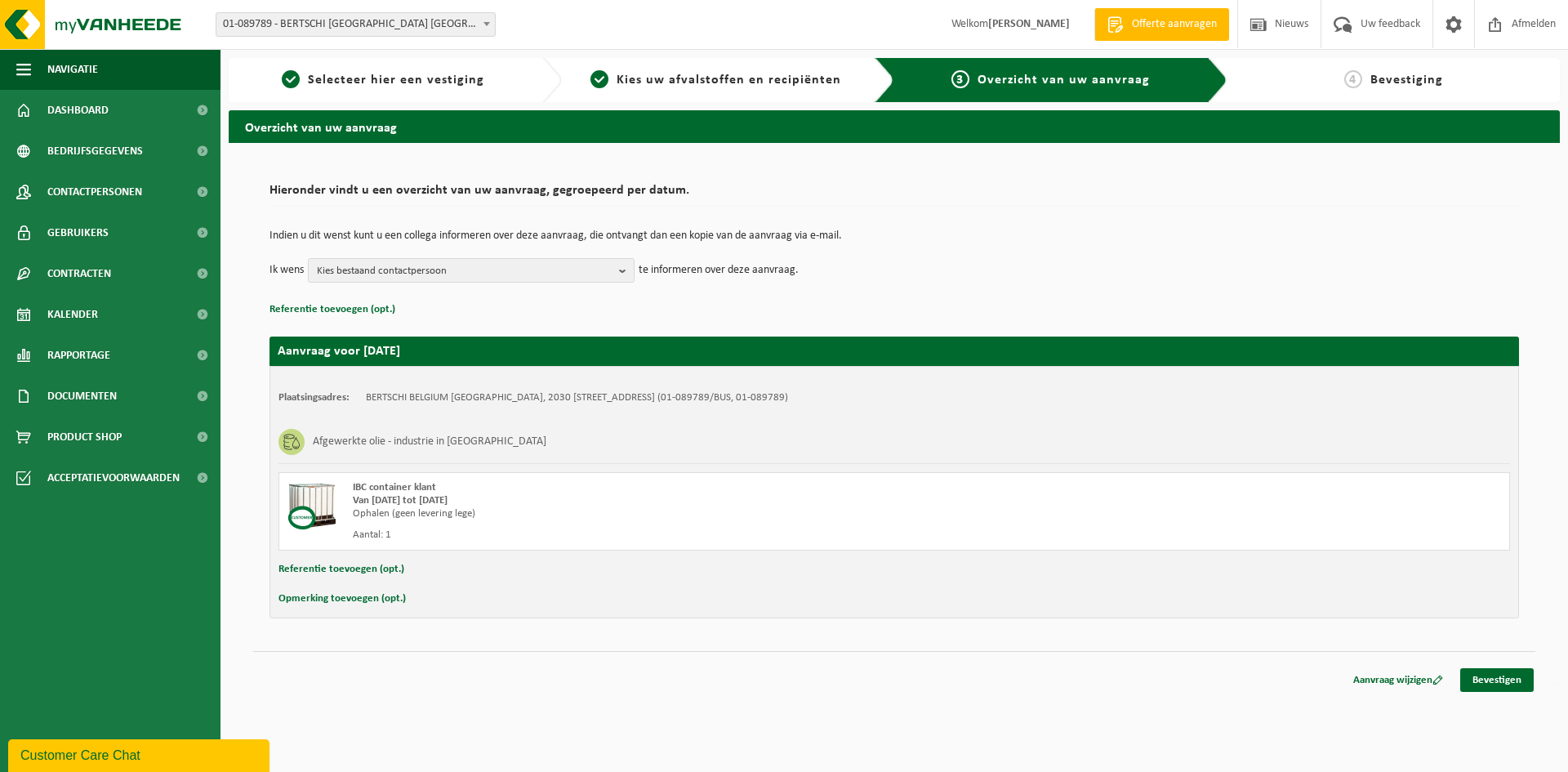
click at [348, 597] on button "Opmerking toevoegen (opt.)" at bounding box center [342, 599] width 127 height 21
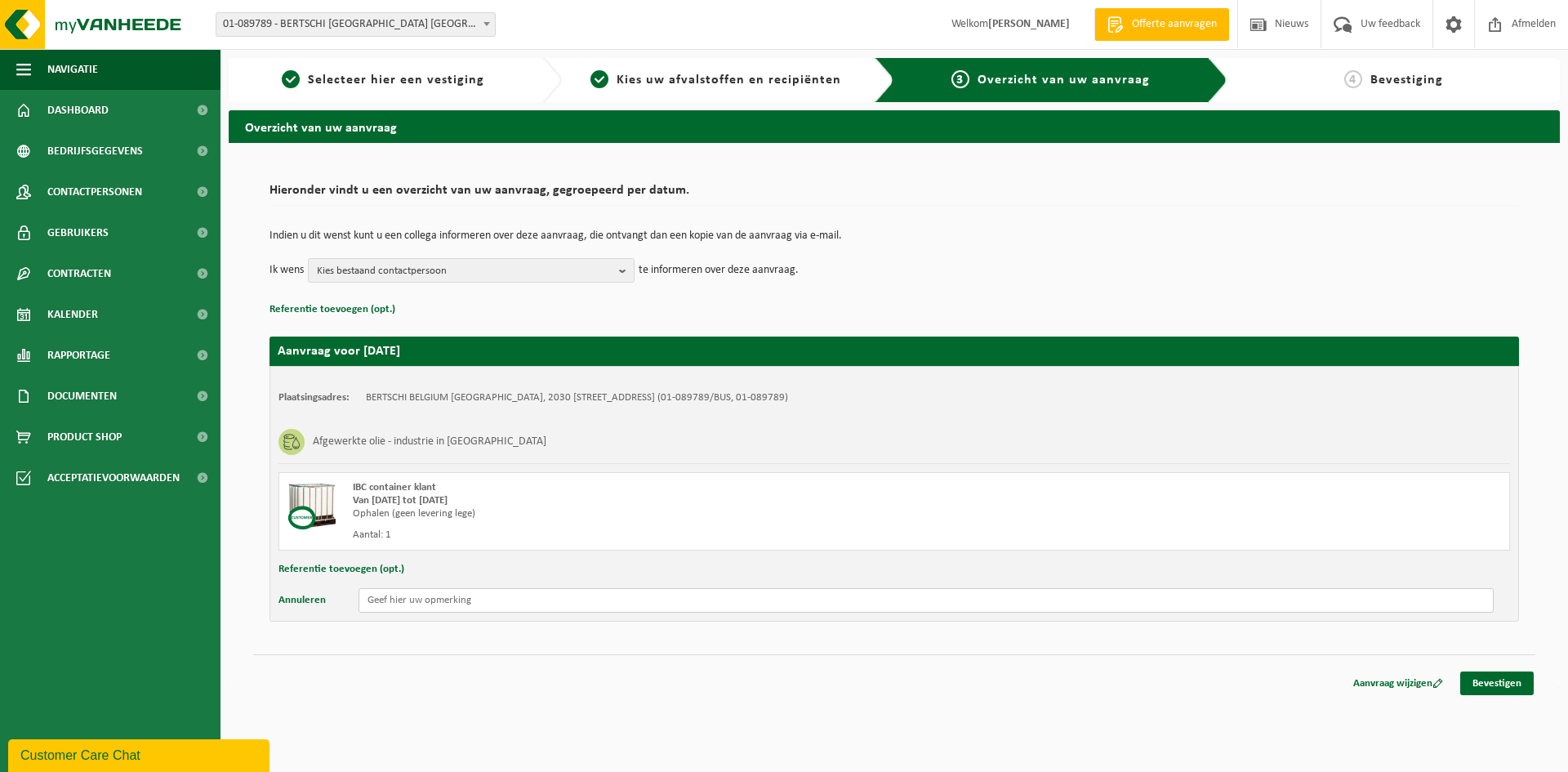
click at [387, 608] on input "text" at bounding box center [926, 601] width 1135 height 25
type input "graag een lege IBC leveren"
click at [519, 277] on span "Kies bestaand contactpersoon" at bounding box center [464, 271] width 296 height 25
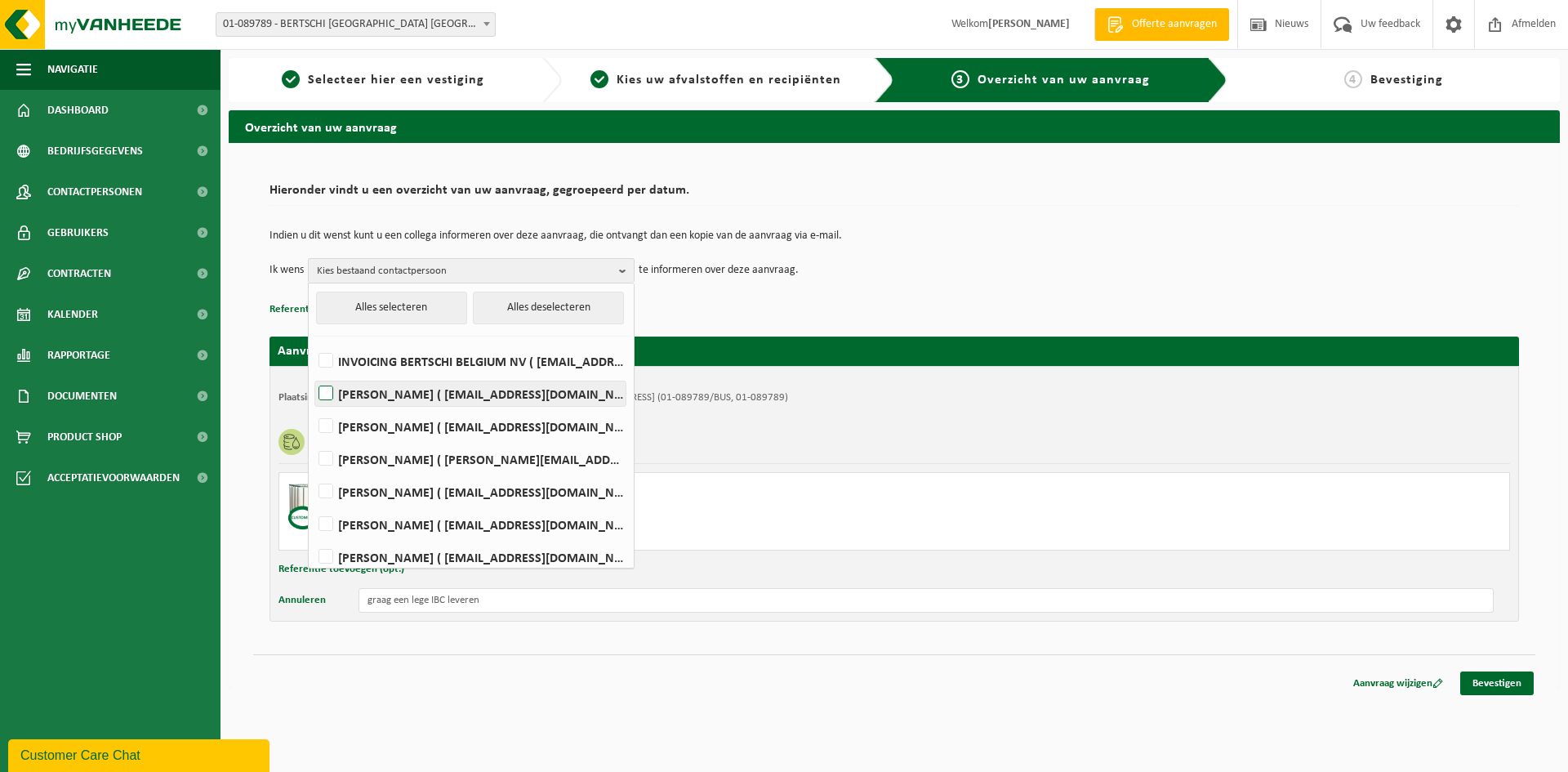
click at [446, 389] on label "[PERSON_NAME] ( [EMAIL_ADDRESS][DOMAIN_NAME] )" at bounding box center [470, 394] width 311 height 25
click at [313, 374] on input "BRAM DE MEIREL ( anv.magazin@bertschi.com )" at bounding box center [312, 373] width 1 height 1
checkbox input "true"
click at [855, 473] on div "IBC container klant Van 2025-10-15 tot 2025-10-21 Ophalen (geen levering lege) …" at bounding box center [894, 511] width 1231 height 79
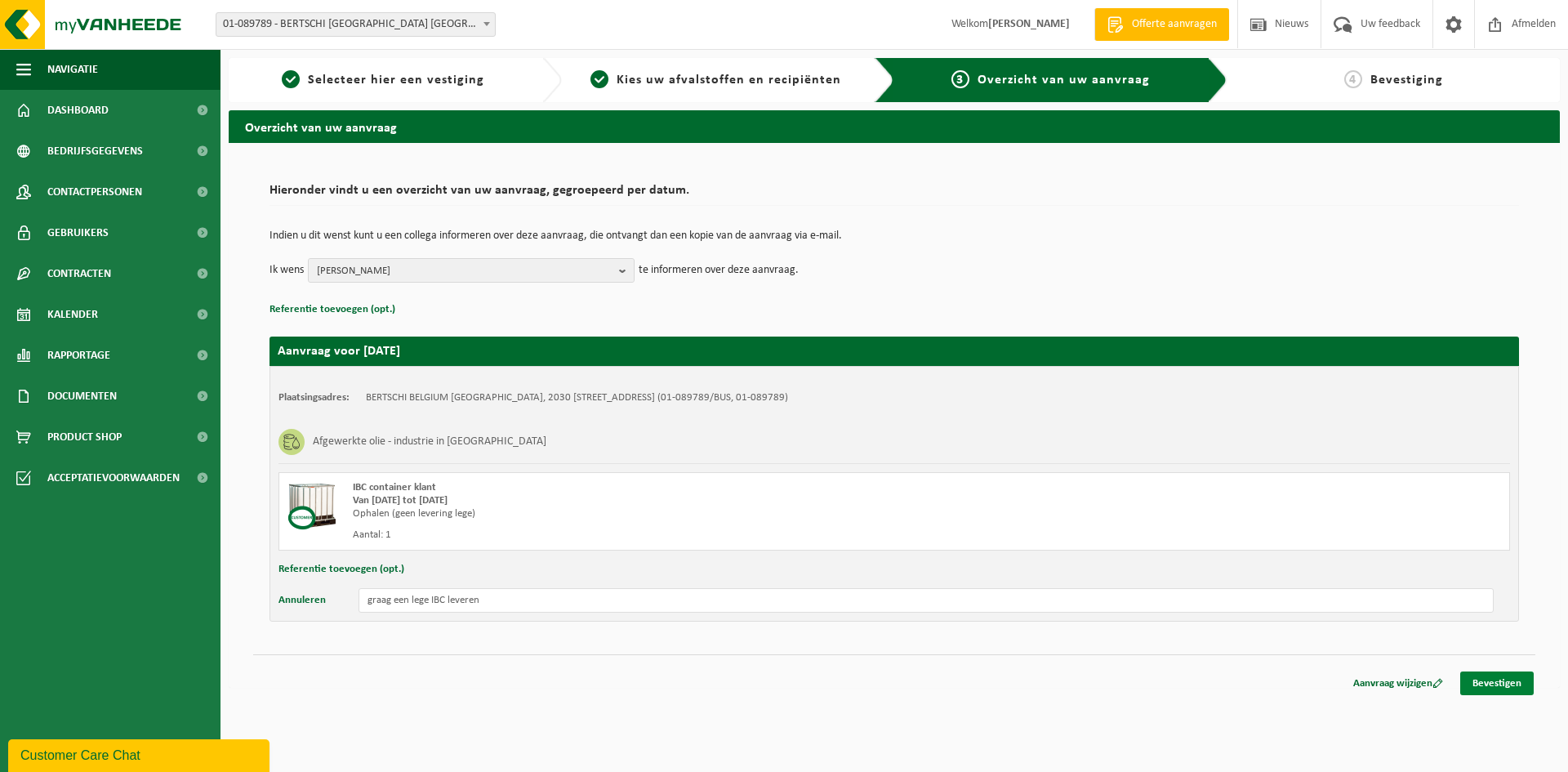
click at [1490, 688] on link "Bevestigen" at bounding box center [1496, 683] width 74 height 24
